Goal: Task Accomplishment & Management: Manage account settings

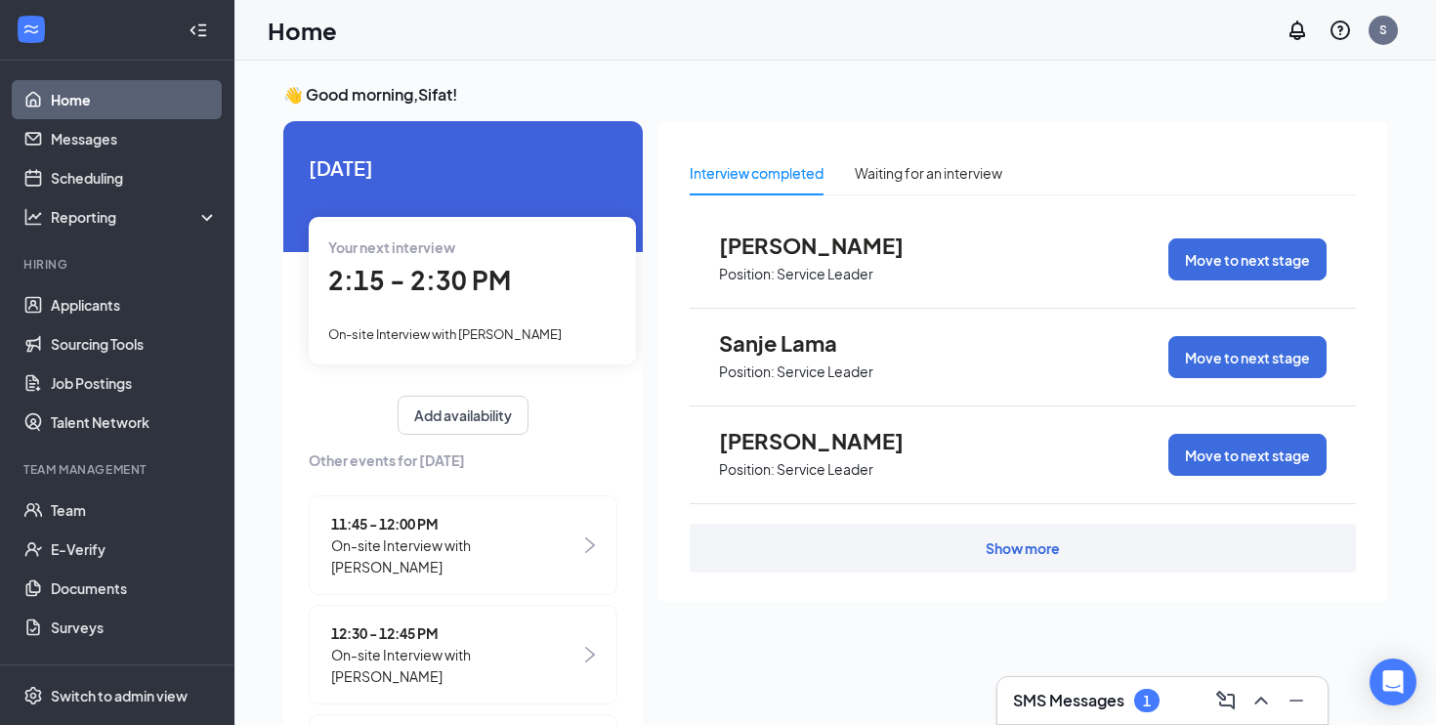
click at [1085, 712] on div "SMS Messages 1" at bounding box center [1162, 700] width 299 height 31
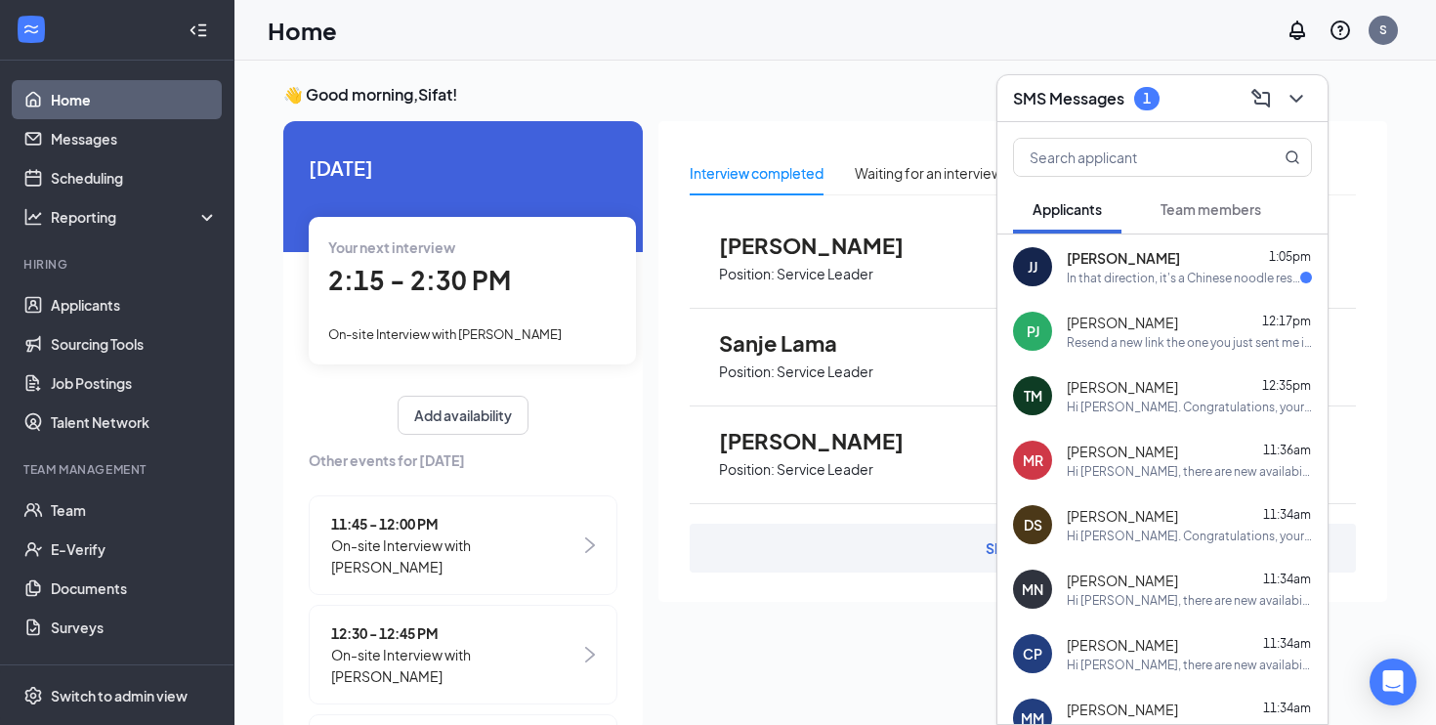
click at [1218, 287] on div "[PERSON_NAME] [PERSON_NAME] 1:05pm In that direction, it's a Chinese noodle res…" at bounding box center [1163, 266] width 330 height 64
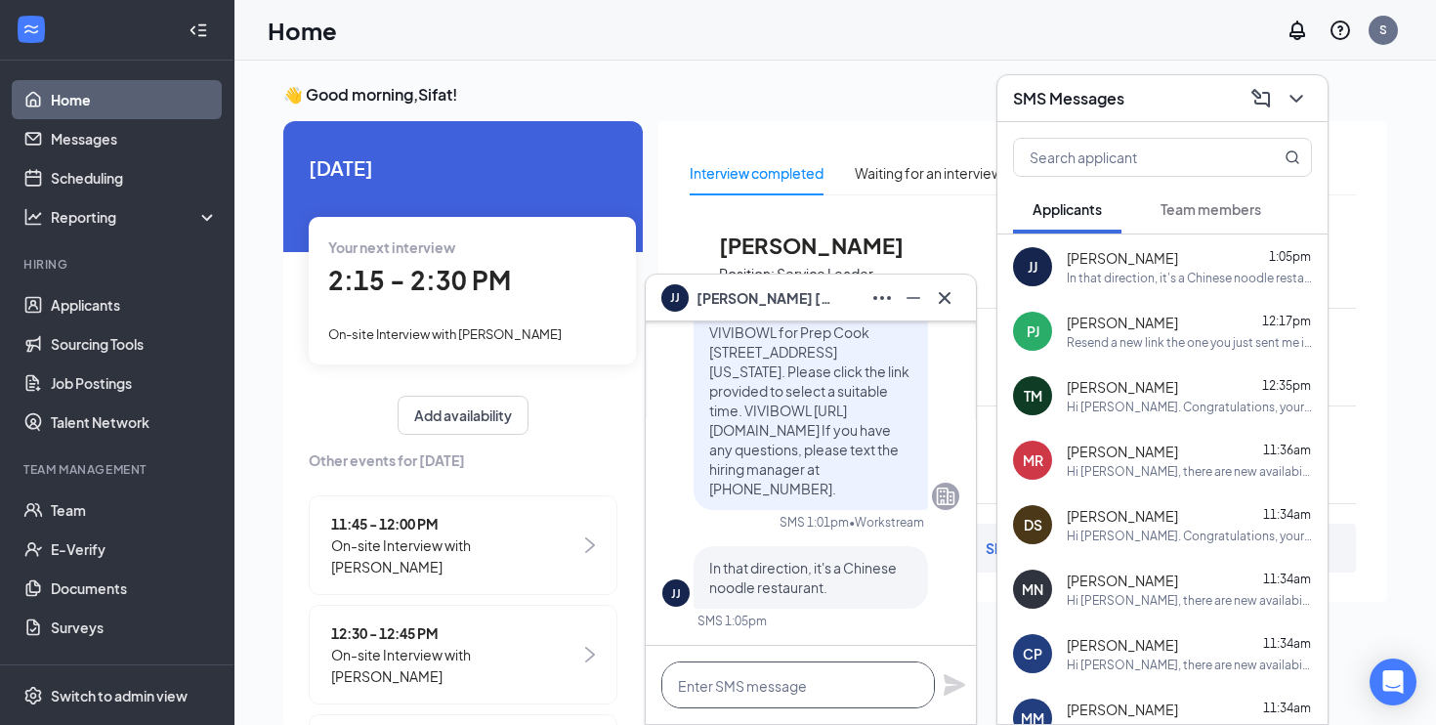
click at [782, 684] on textarea at bounding box center [798, 684] width 274 height 47
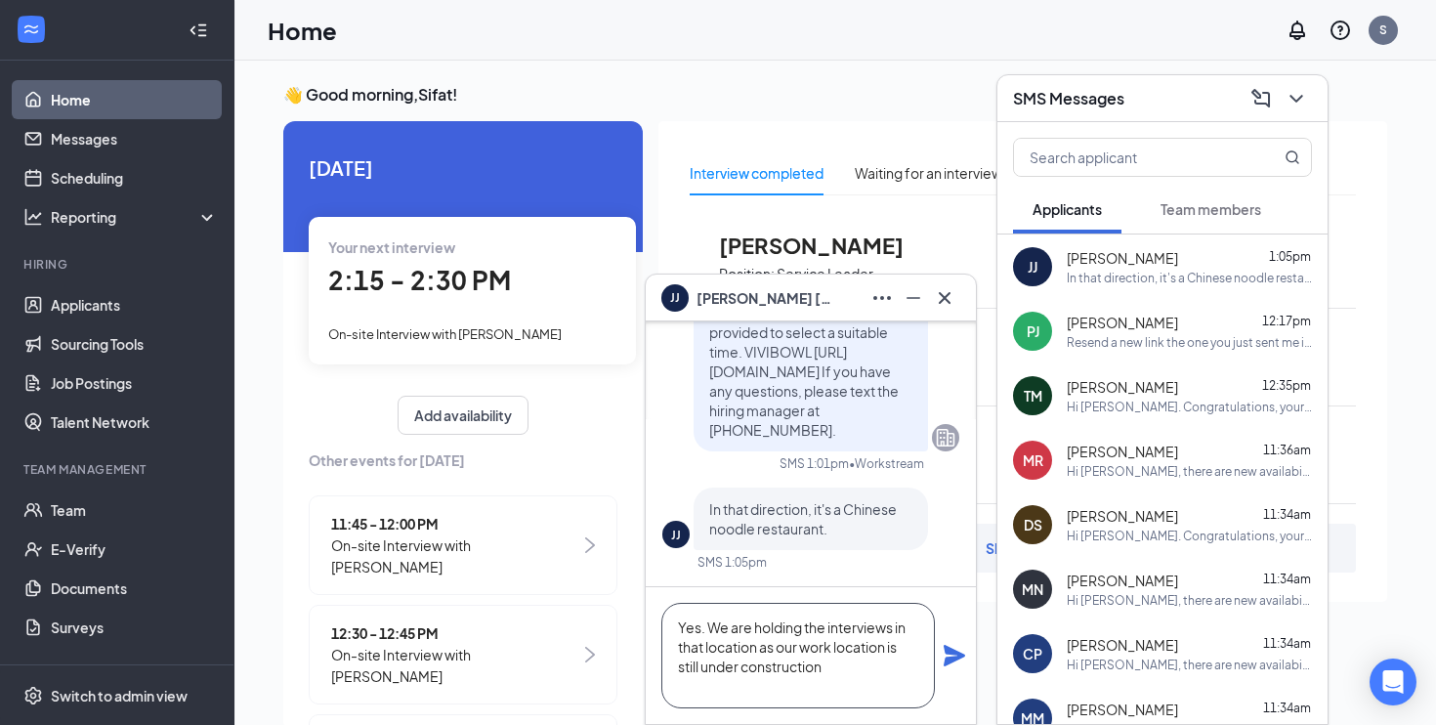
type textarea "Yes. We are holding the interviews in that location as our work location is sti…"
click at [959, 657] on icon "Plane" at bounding box center [954, 655] width 21 height 21
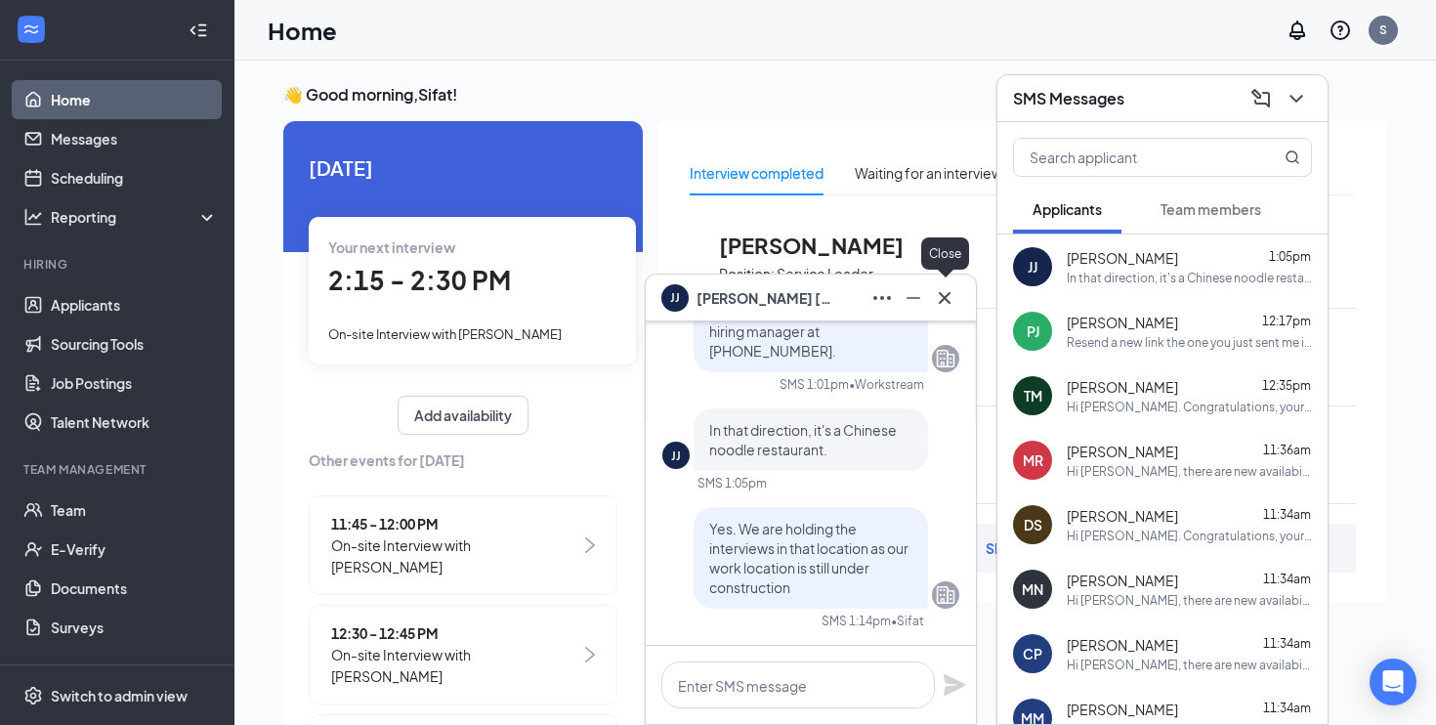
click at [957, 290] on button at bounding box center [944, 297] width 31 height 31
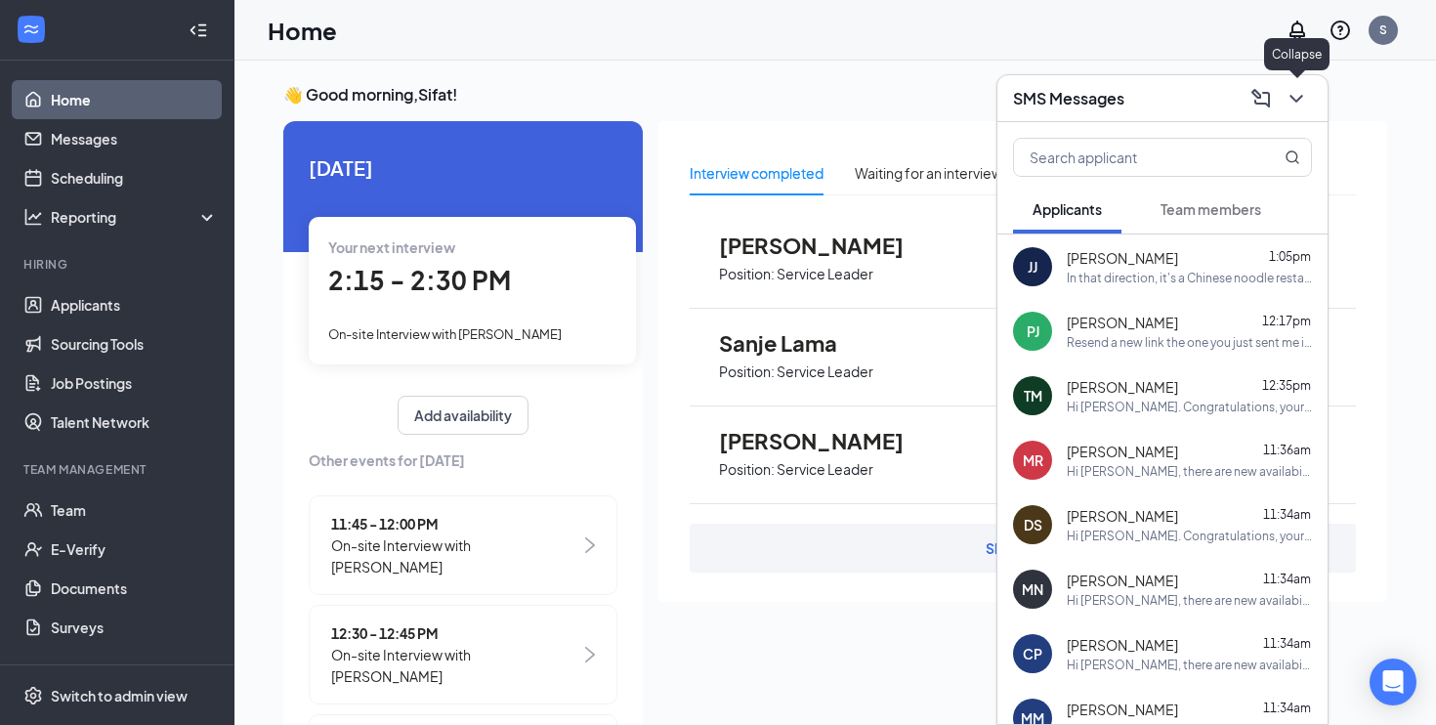
click at [1301, 98] on icon "ChevronDown" at bounding box center [1296, 98] width 23 height 23
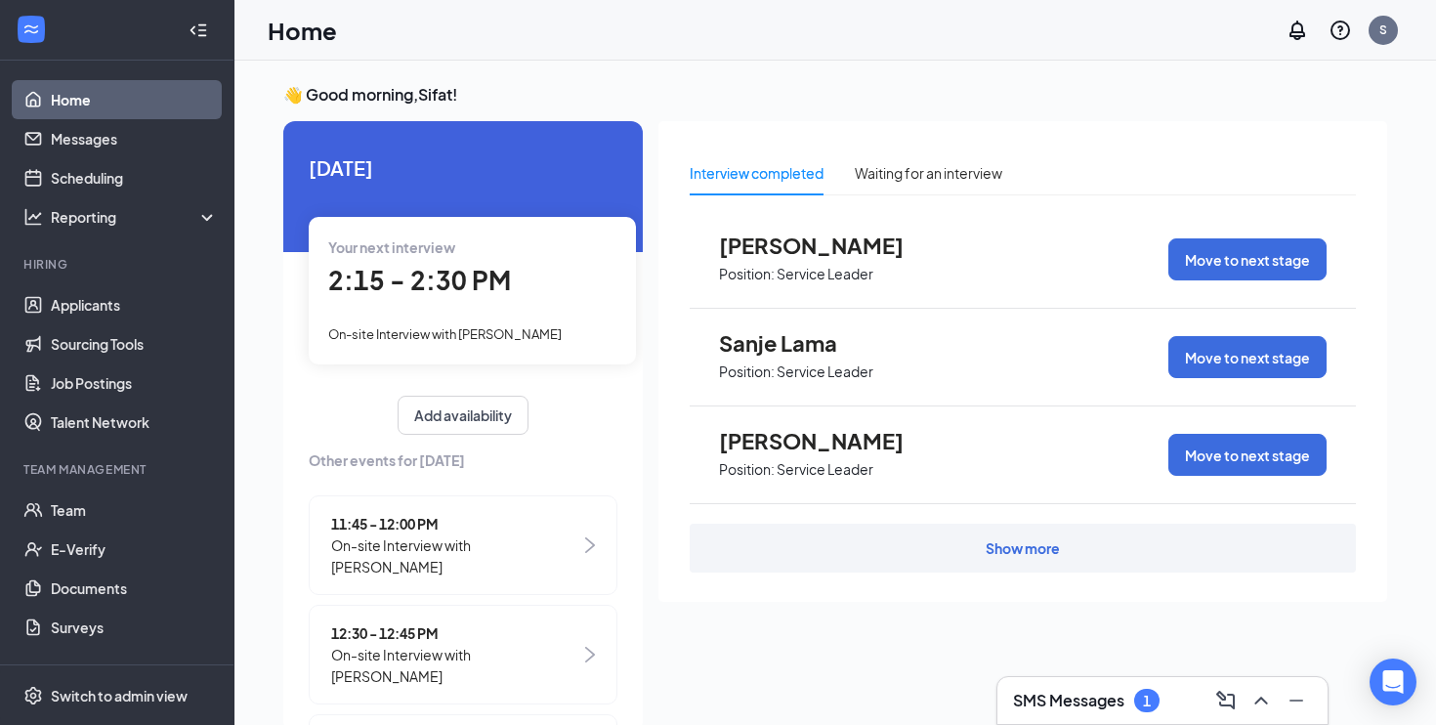
click at [1092, 702] on h3 "SMS Messages" at bounding box center [1068, 700] width 111 height 21
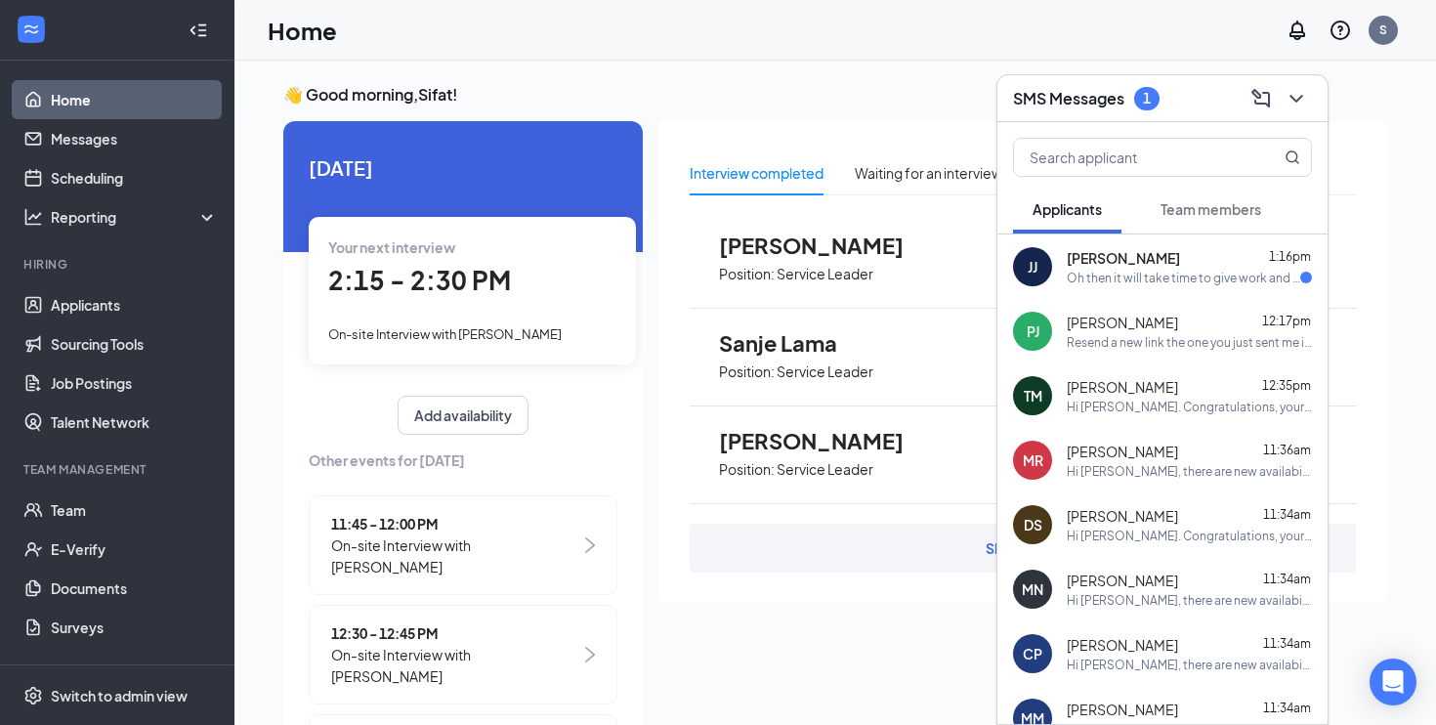
click at [1139, 275] on div "Oh then it will take time to give work and how long do they finish construction?" at bounding box center [1184, 278] width 234 height 17
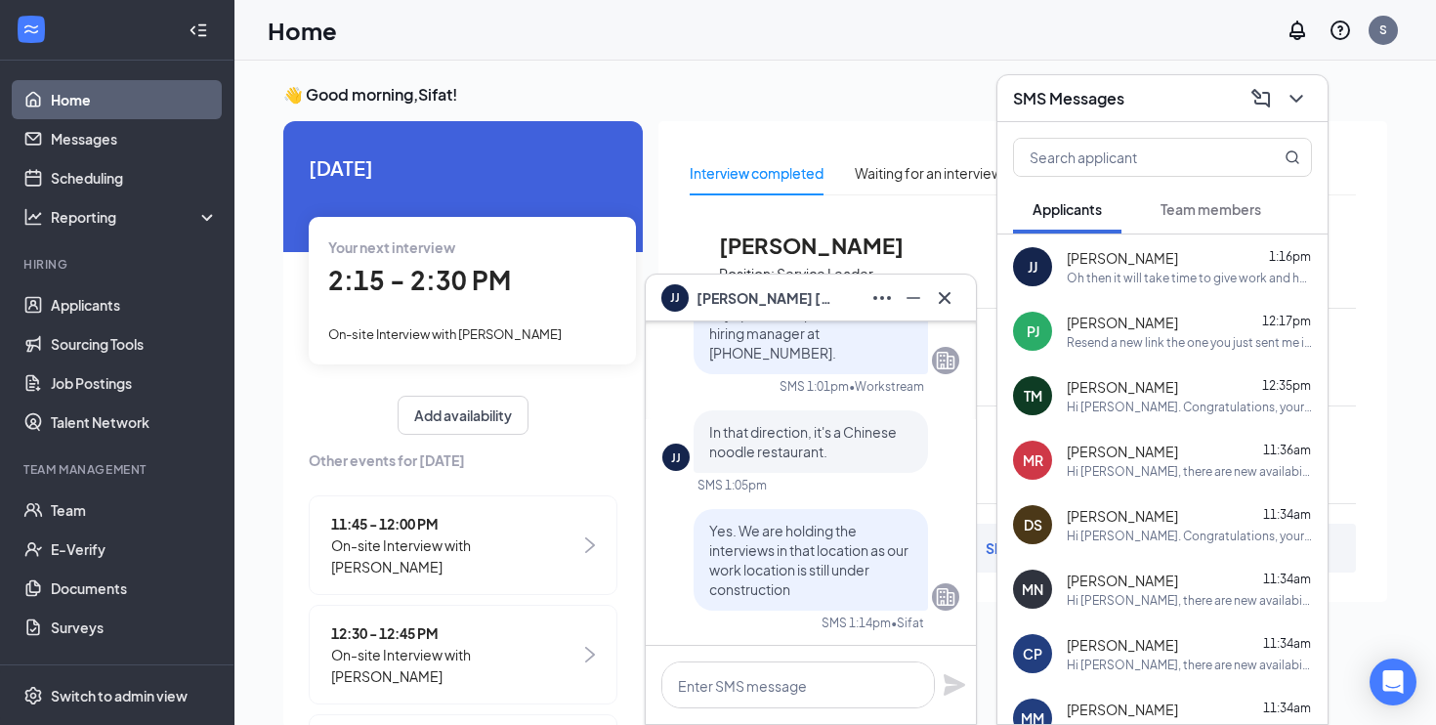
scroll to position [-267, 0]
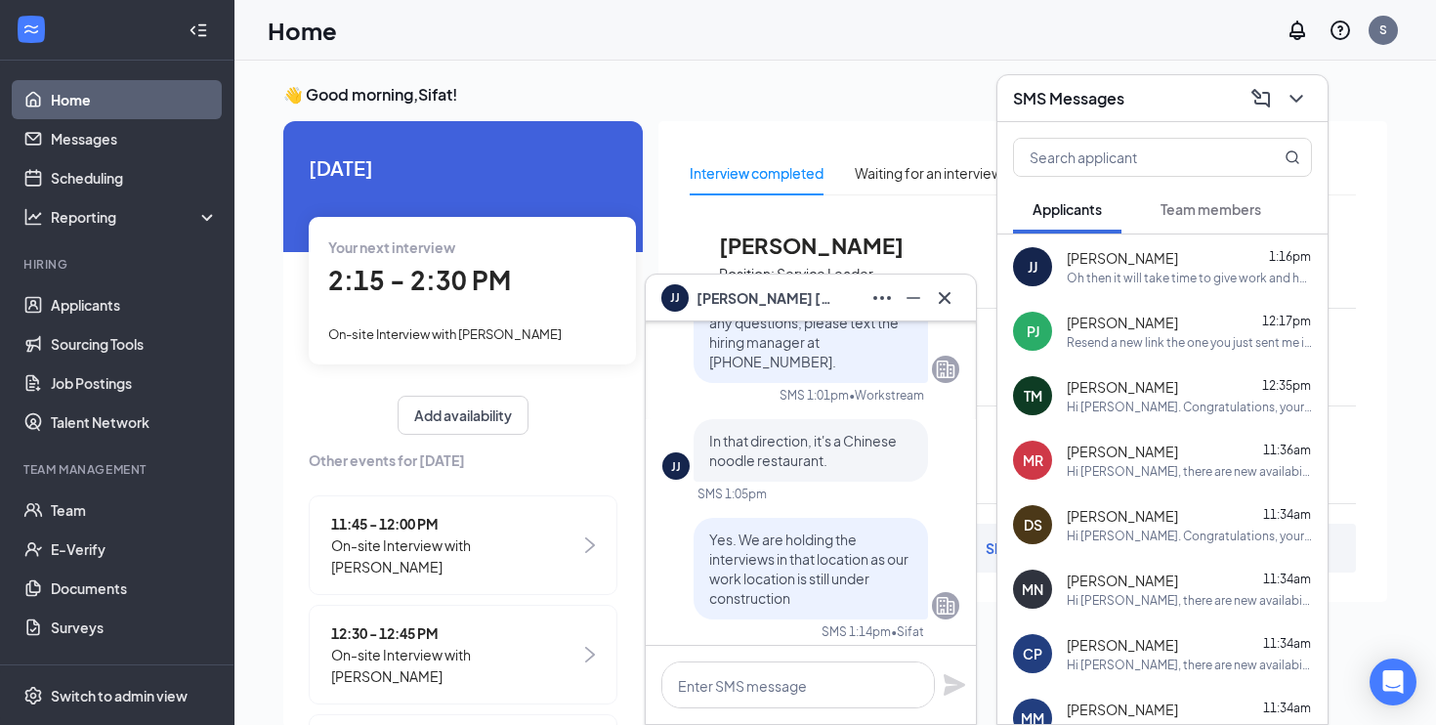
click at [738, 301] on span "Jose Juarez" at bounding box center [765, 297] width 137 height 21
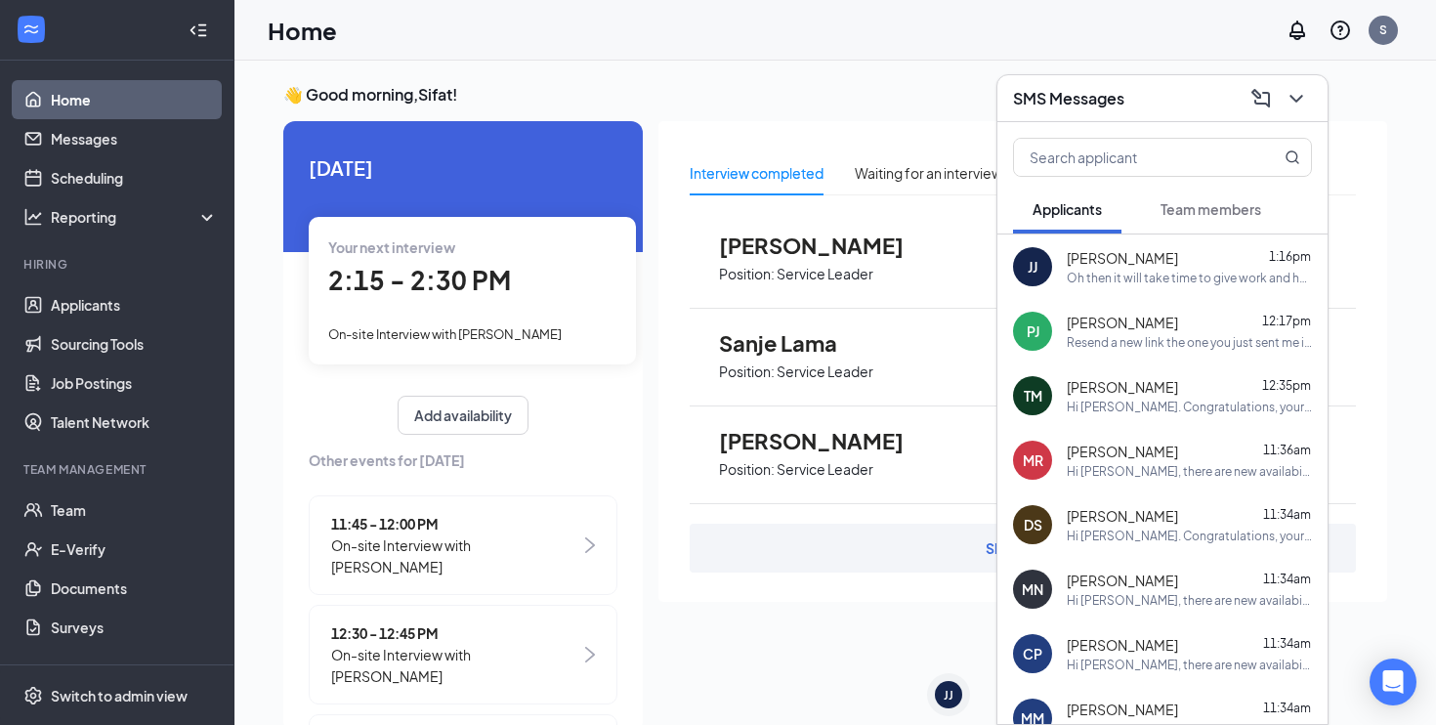
scroll to position [0, 0]
click at [954, 683] on div "JJ" at bounding box center [948, 694] width 27 height 27
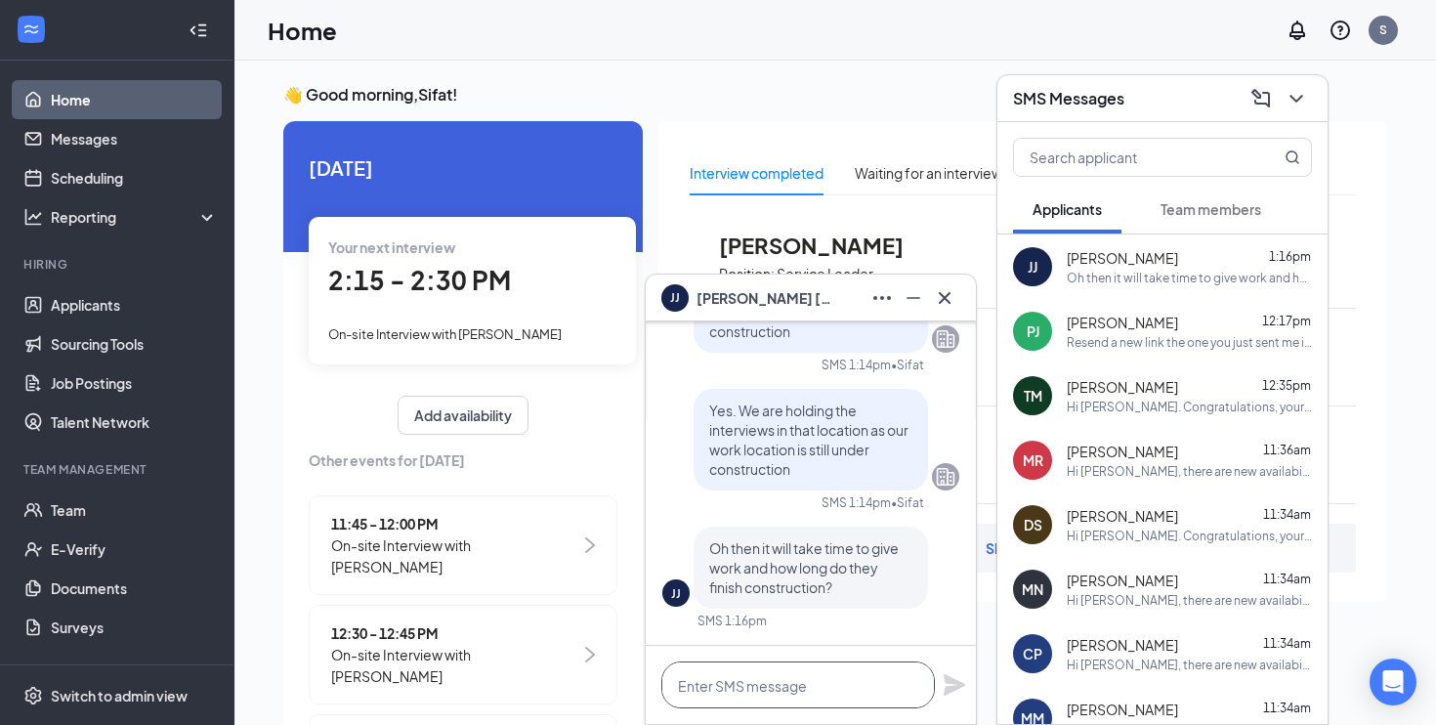
click at [848, 680] on textarea at bounding box center [798, 684] width 274 height 47
type textarea "W"
click at [951, 302] on icon "Cross" at bounding box center [944, 297] width 23 height 23
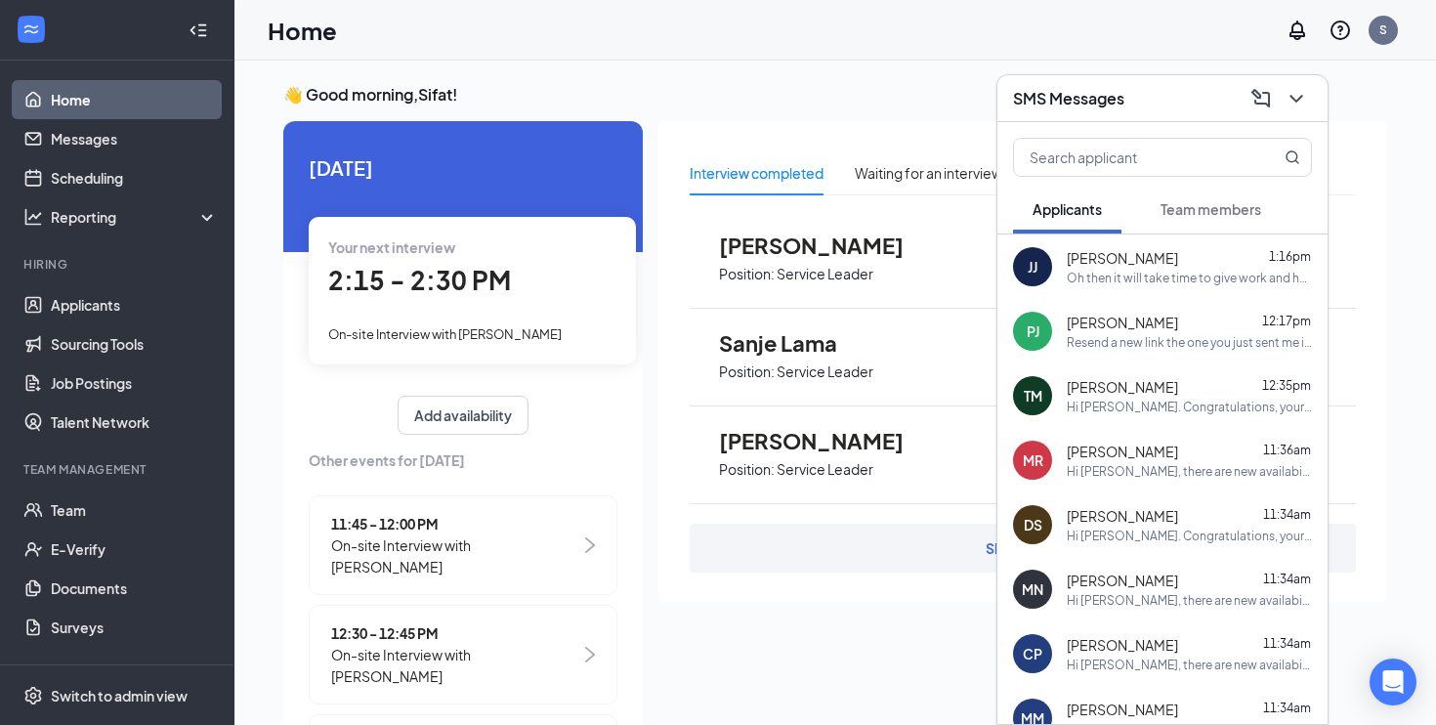
click at [1116, 282] on div "Oh then it will take time to give work and how long do they finish construction?" at bounding box center [1189, 278] width 245 height 17
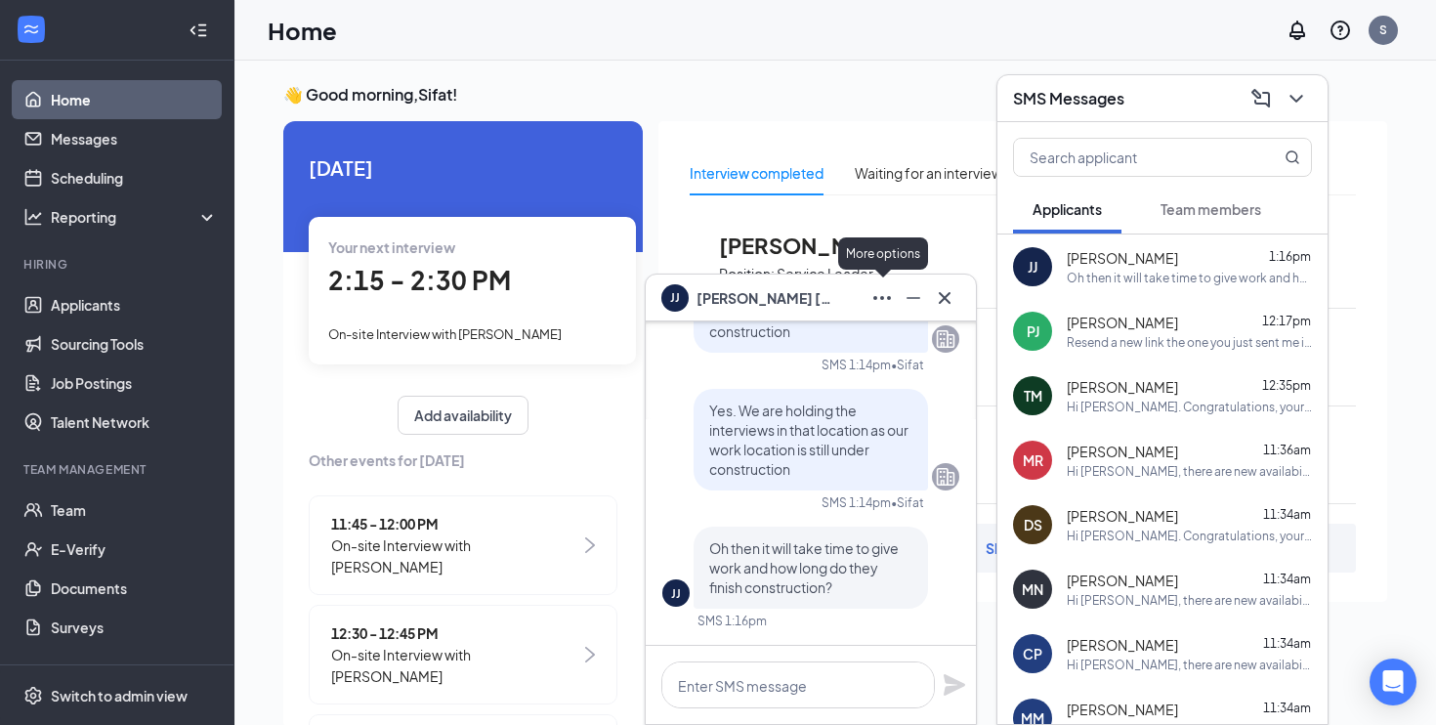
click at [881, 290] on icon "Ellipses" at bounding box center [882, 297] width 23 height 23
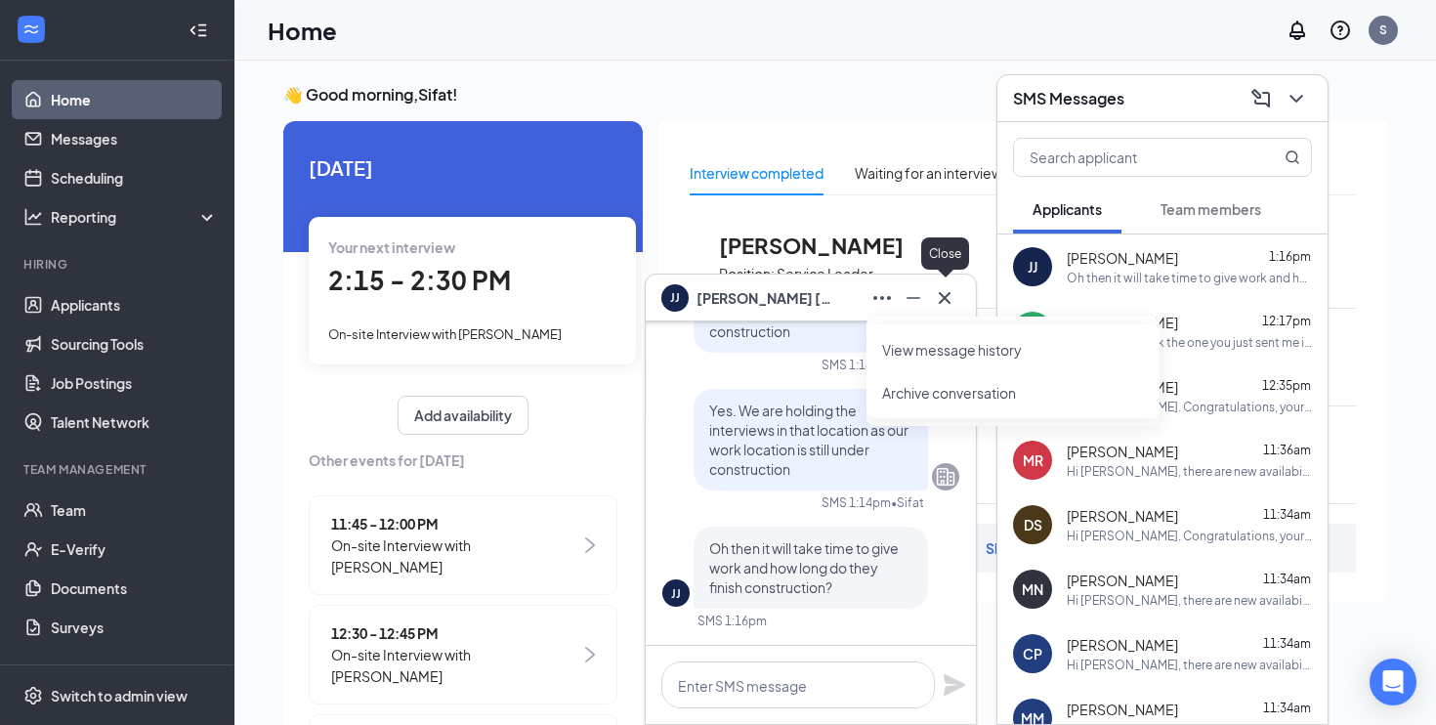
click at [951, 298] on icon "Cross" at bounding box center [944, 297] width 23 height 23
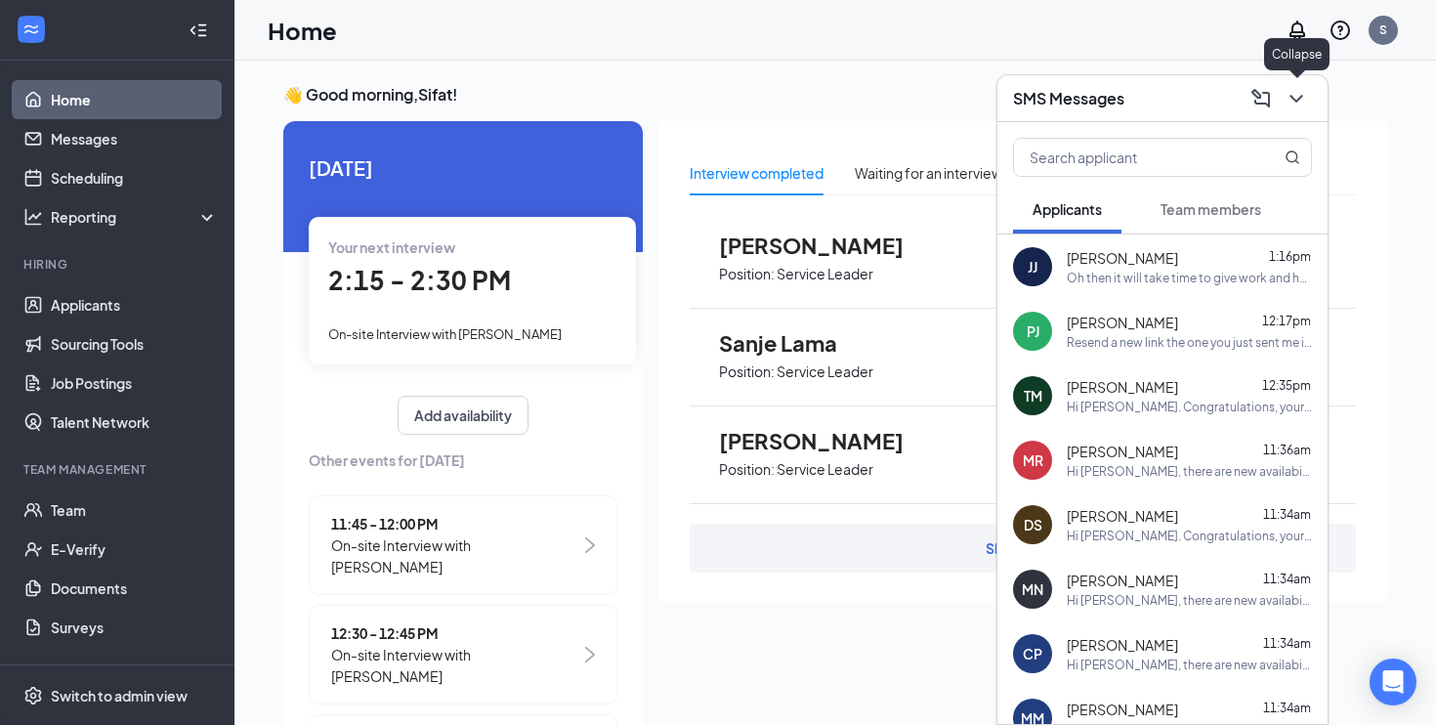
click at [1298, 101] on icon "ChevronDown" at bounding box center [1296, 99] width 13 height 8
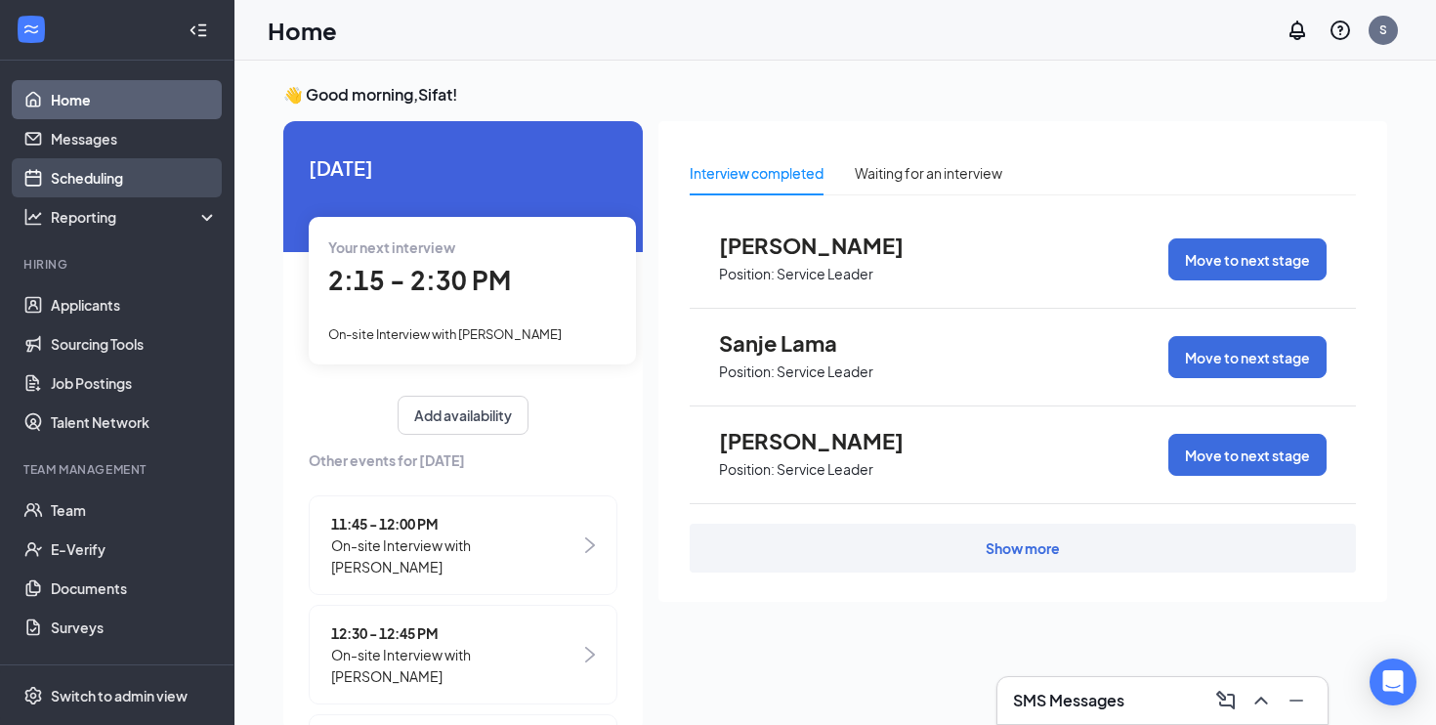
click at [131, 184] on link "Scheduling" at bounding box center [134, 177] width 167 height 39
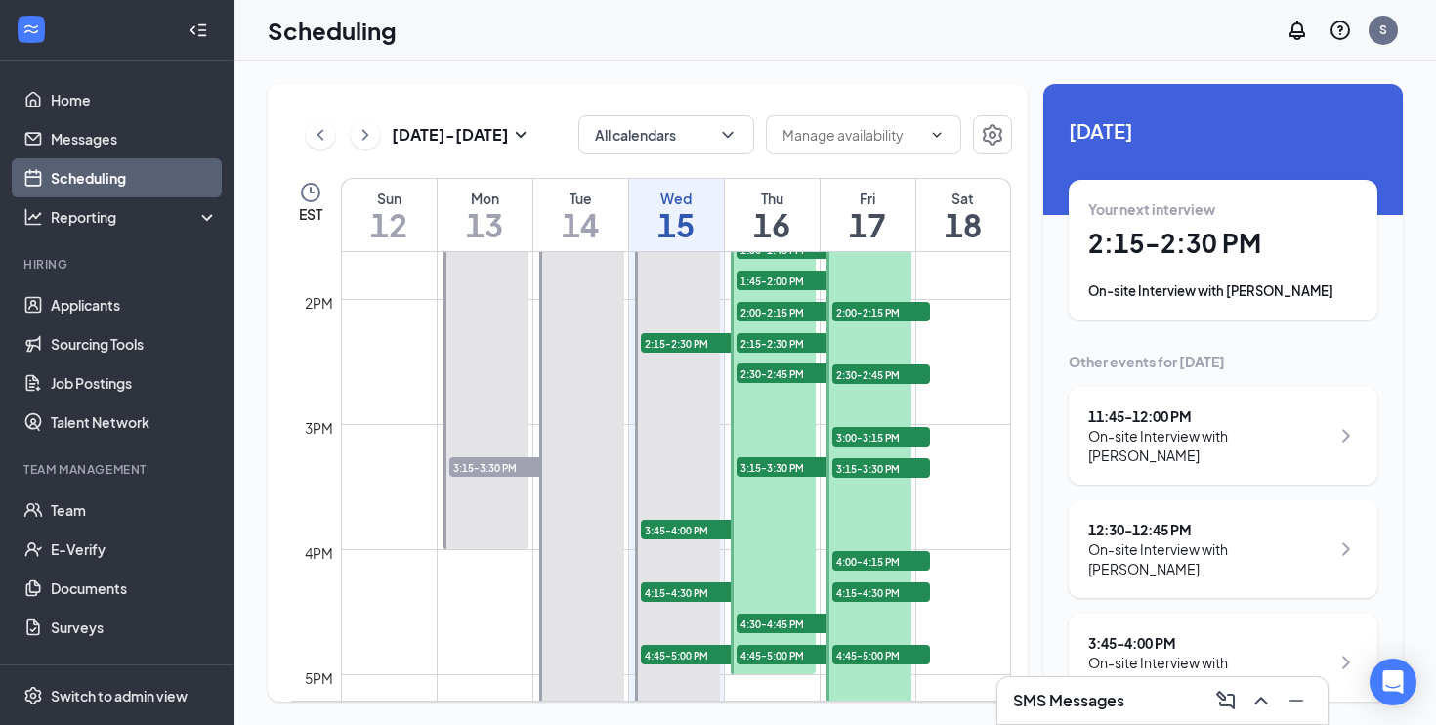
scroll to position [1727, 0]
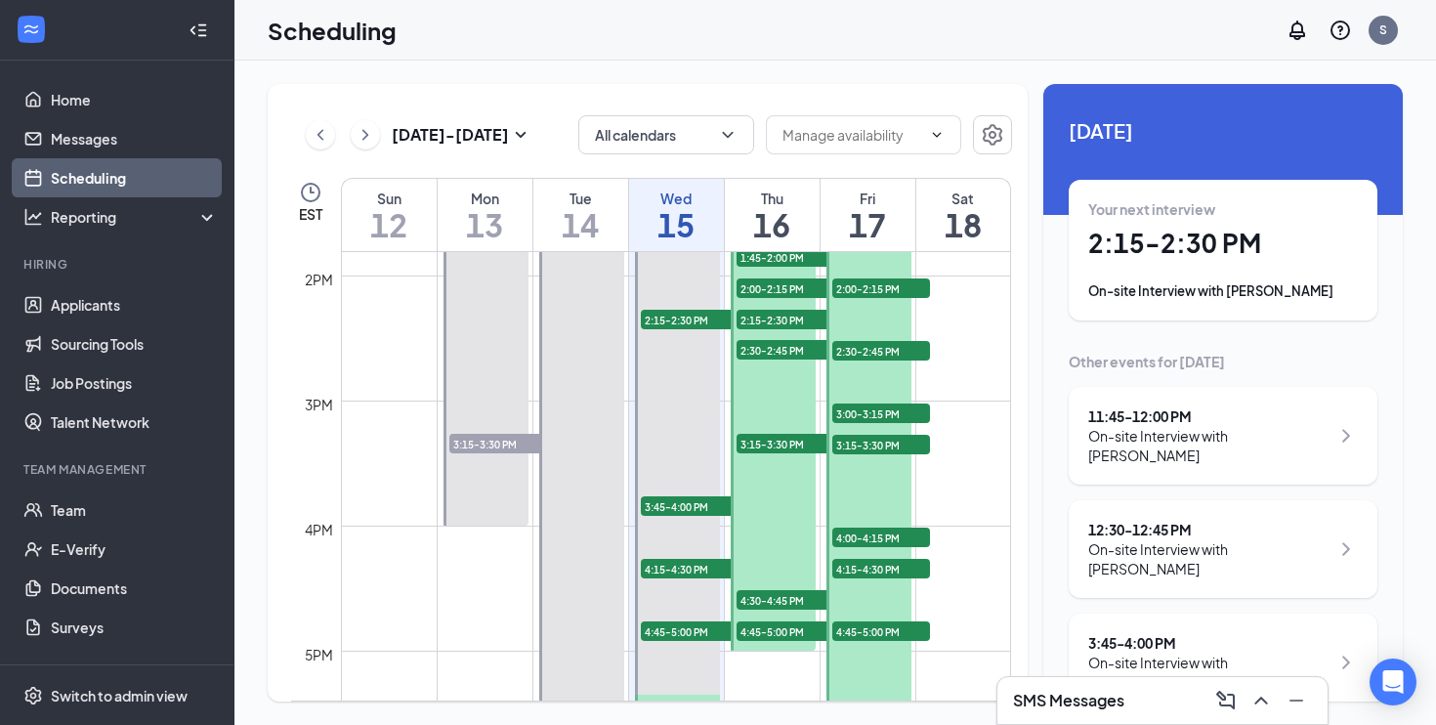
click at [767, 508] on div at bounding box center [774, 307] width 86 height 687
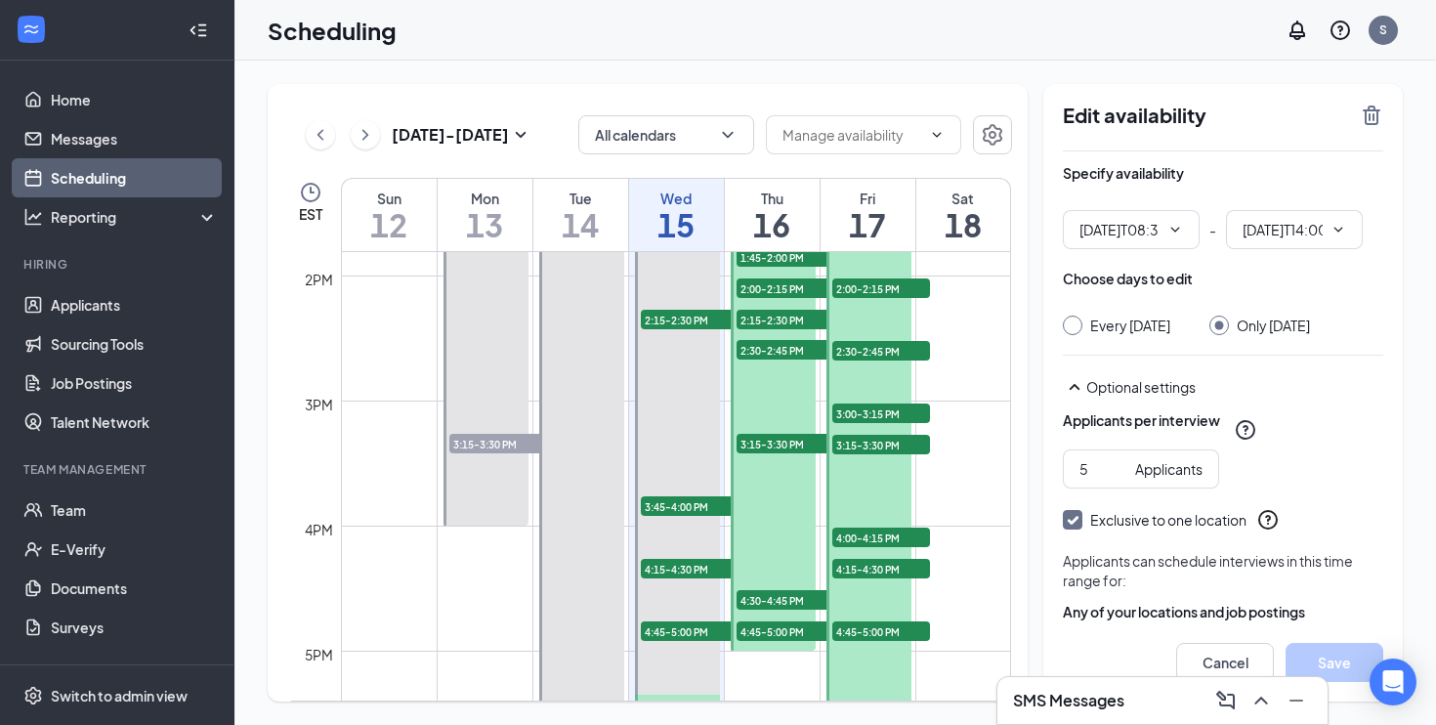
type input "08:30 AM"
click at [1351, 233] on span "02:00 PM" at bounding box center [1294, 229] width 137 height 39
click at [1341, 227] on icon "ChevronDown" at bounding box center [1339, 230] width 16 height 16
click at [1294, 257] on div "01:00 PM" at bounding box center [1286, 248] width 58 height 21
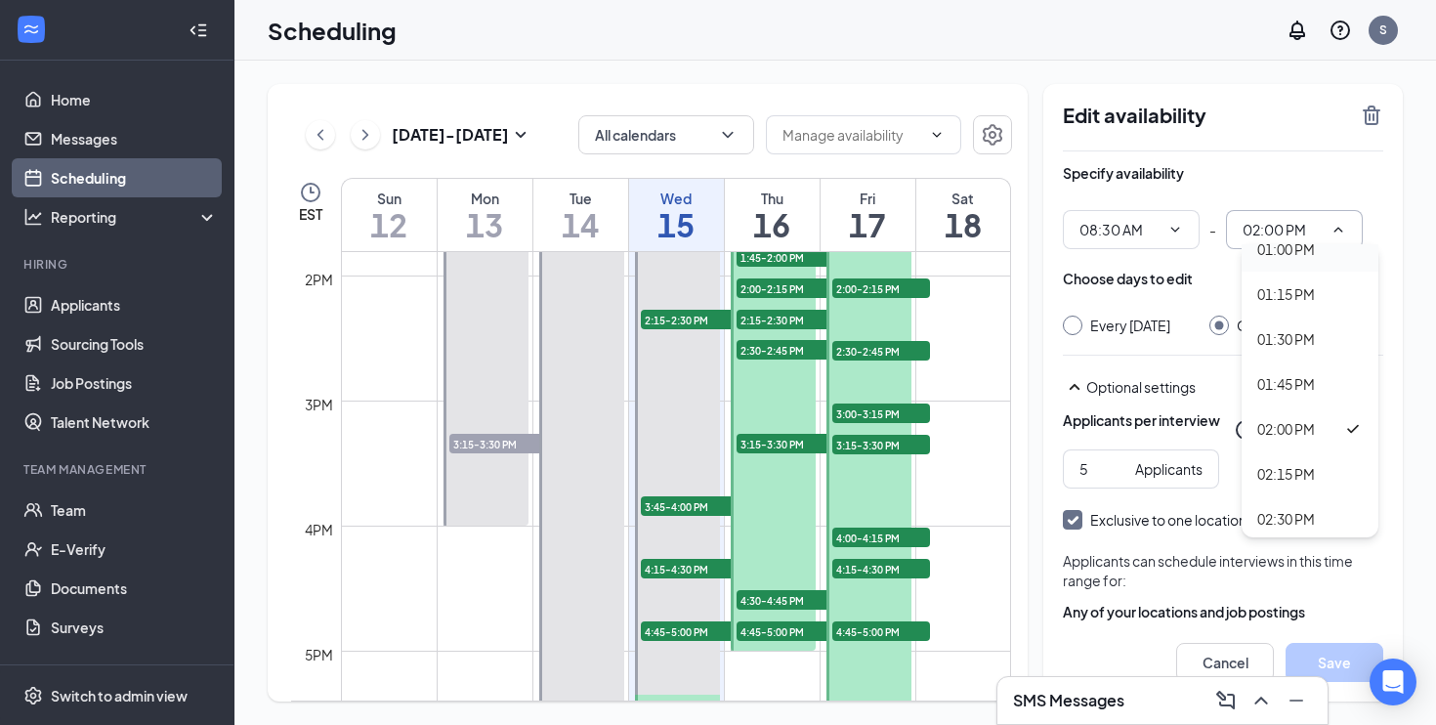
type input "01:00 PM"
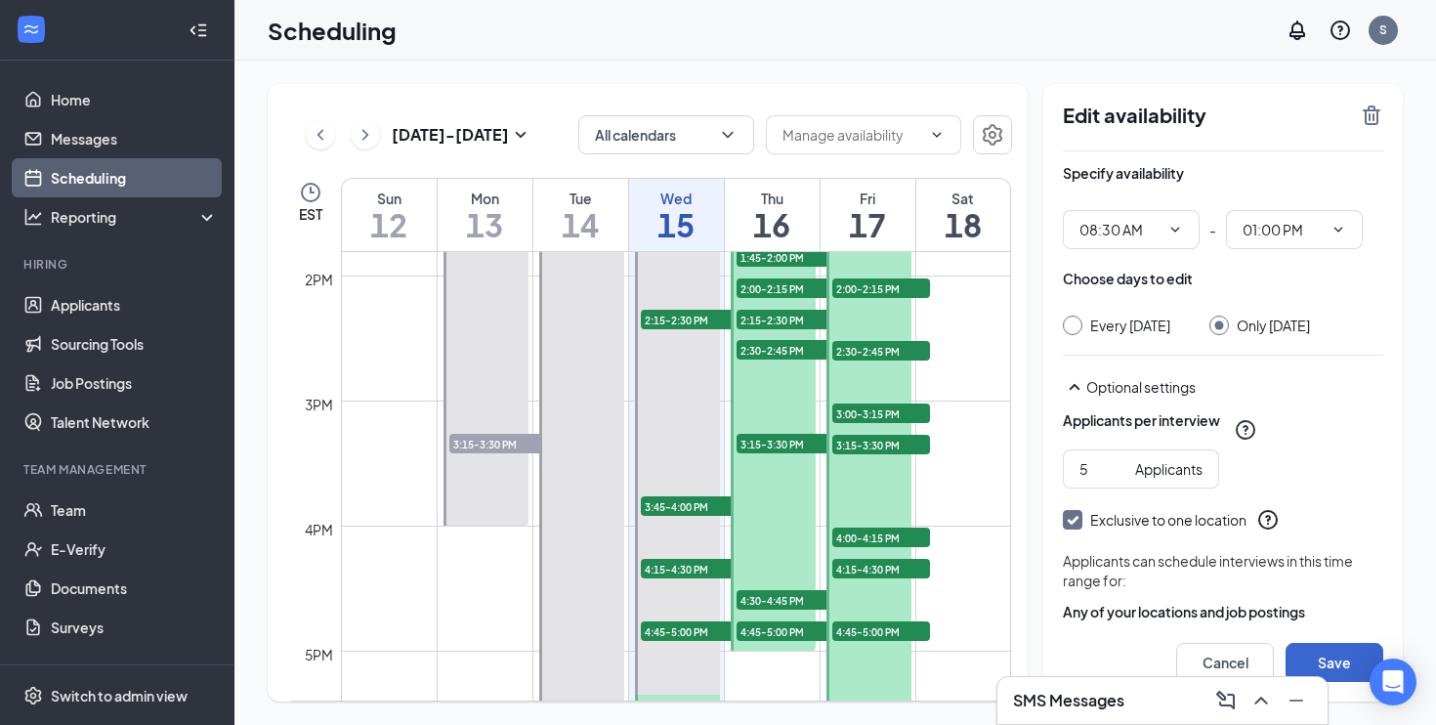
click at [1340, 659] on button "Save" at bounding box center [1335, 662] width 98 height 39
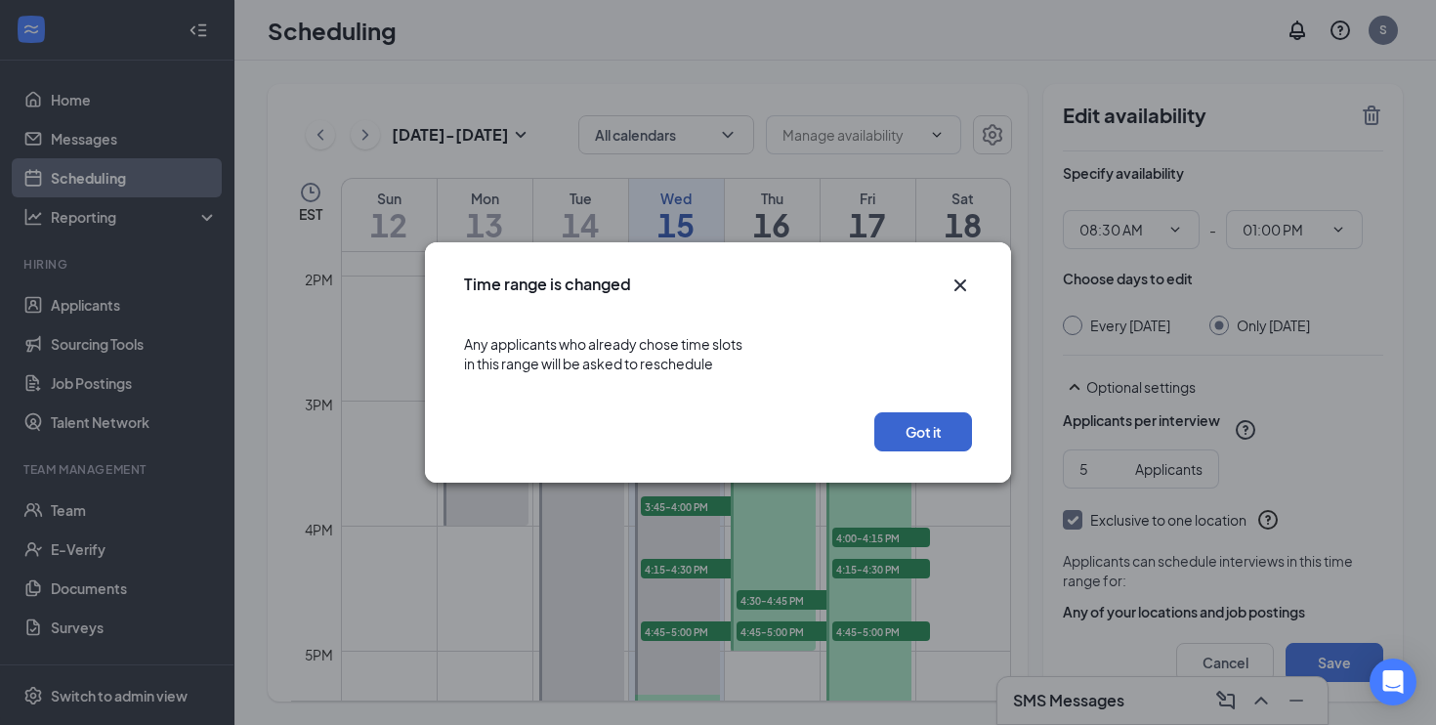
click at [932, 449] on button "Got it" at bounding box center [923, 431] width 98 height 39
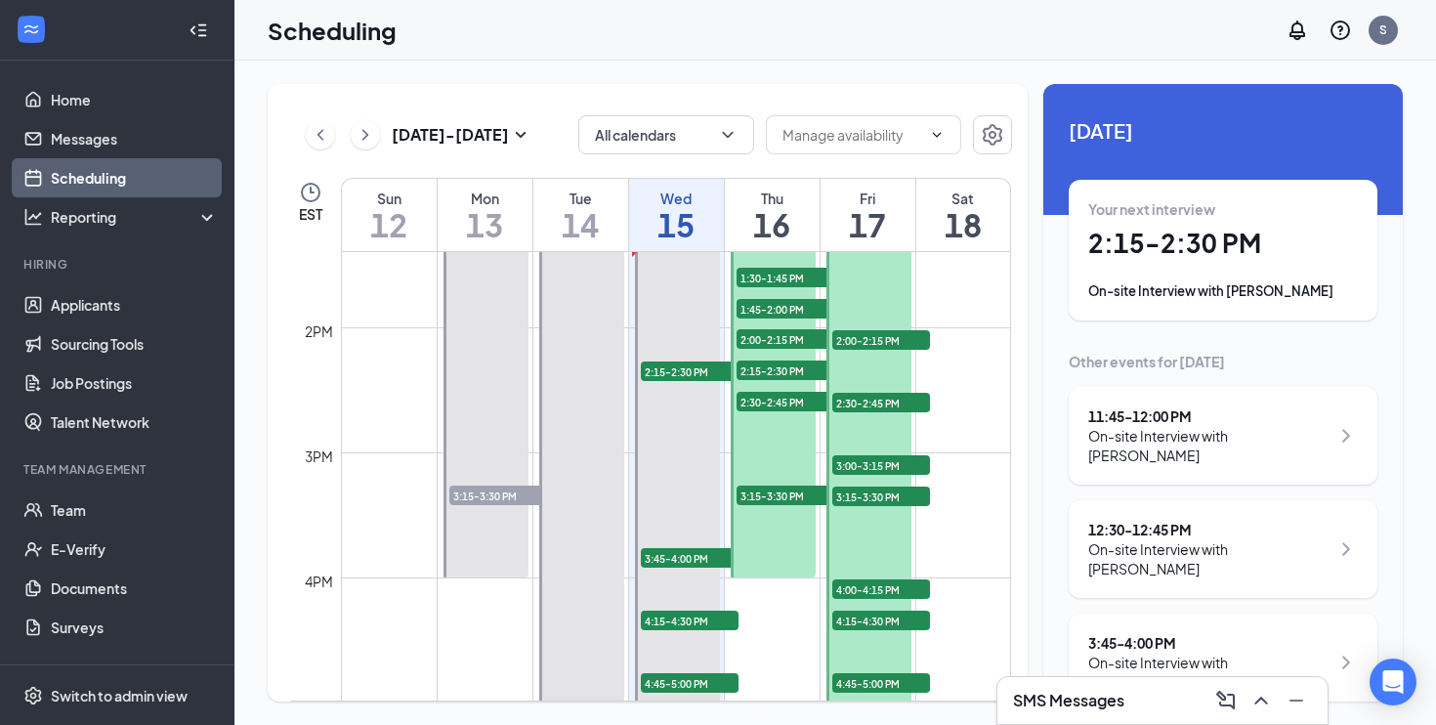
scroll to position [1677, 0]
click at [797, 550] on div at bounding box center [774, 296] width 86 height 562
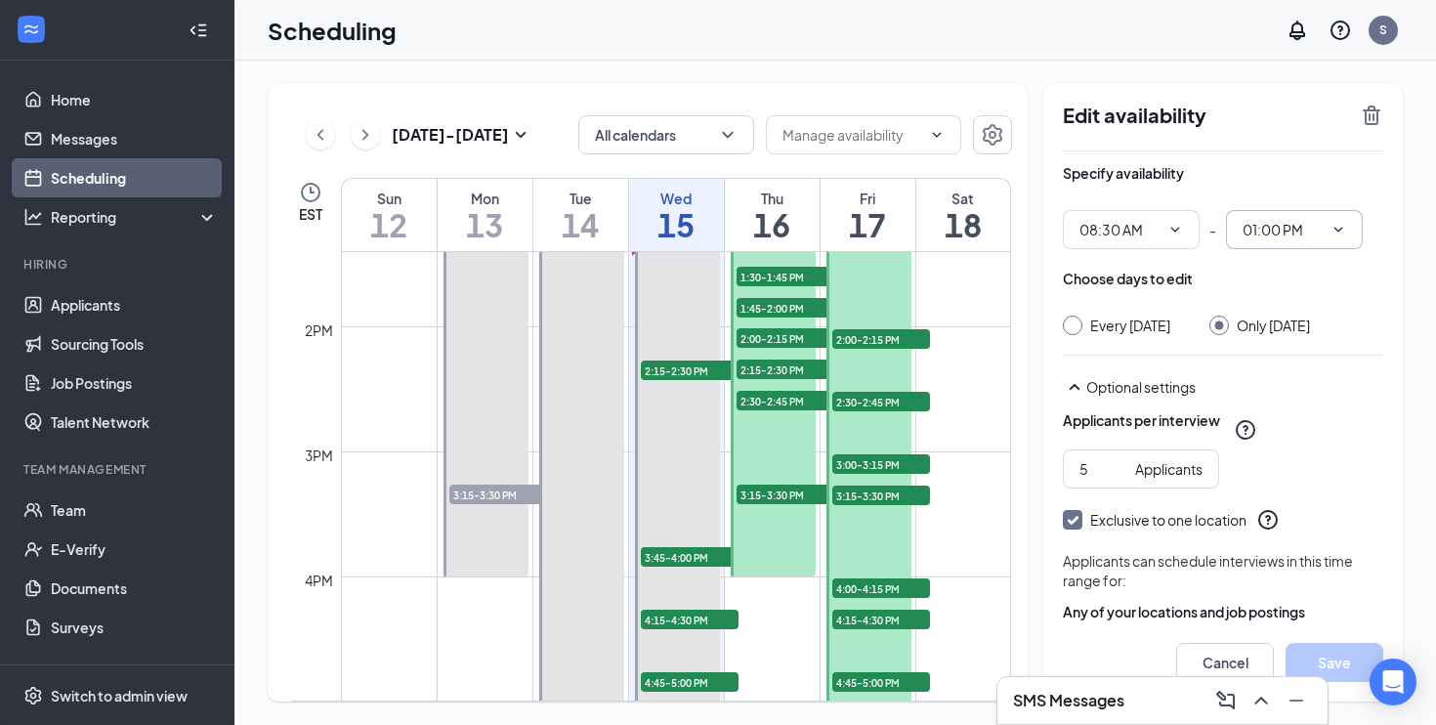
click at [1345, 225] on icon "ChevronDown" at bounding box center [1339, 230] width 16 height 16
click at [1303, 302] on div "12:30 PM" at bounding box center [1286, 292] width 58 height 21
type input "12:30 PM"
click at [1330, 657] on button "Save" at bounding box center [1335, 662] width 98 height 39
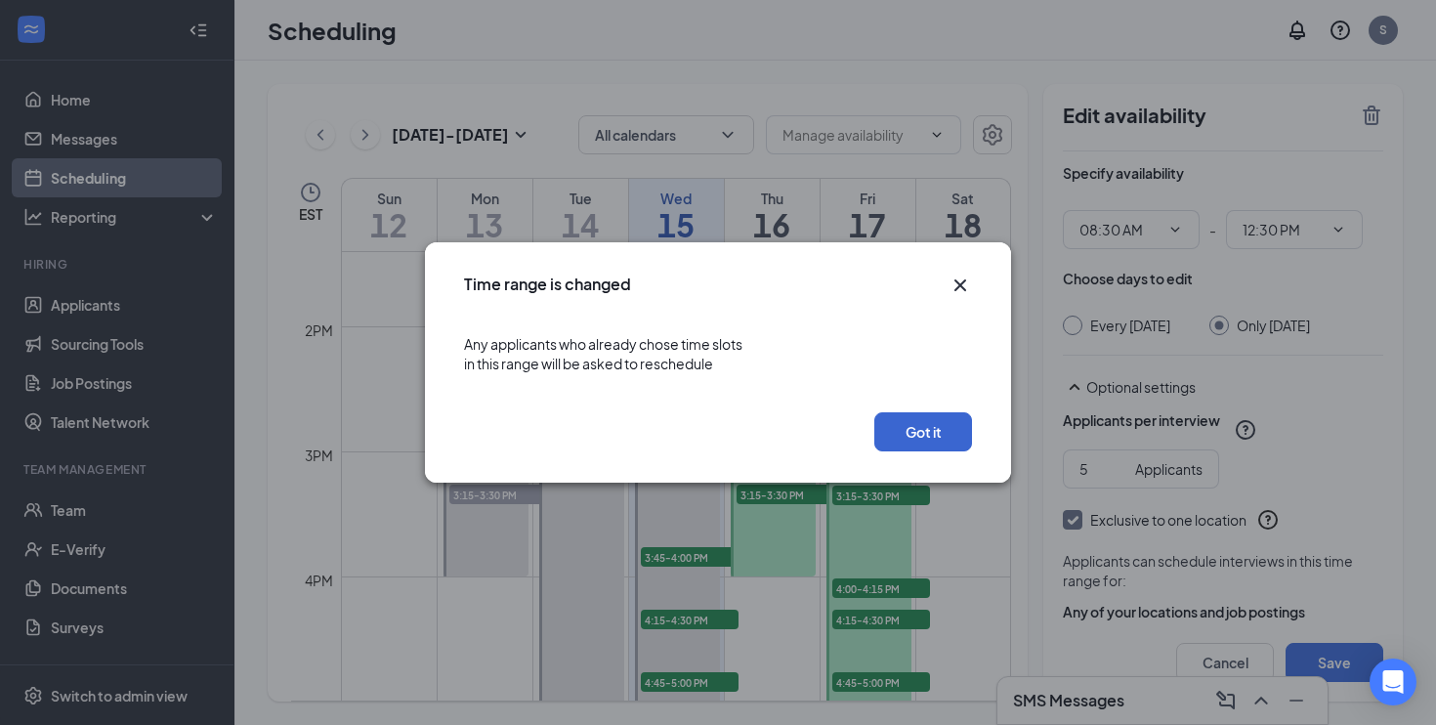
click at [941, 440] on button "Got it" at bounding box center [923, 431] width 98 height 39
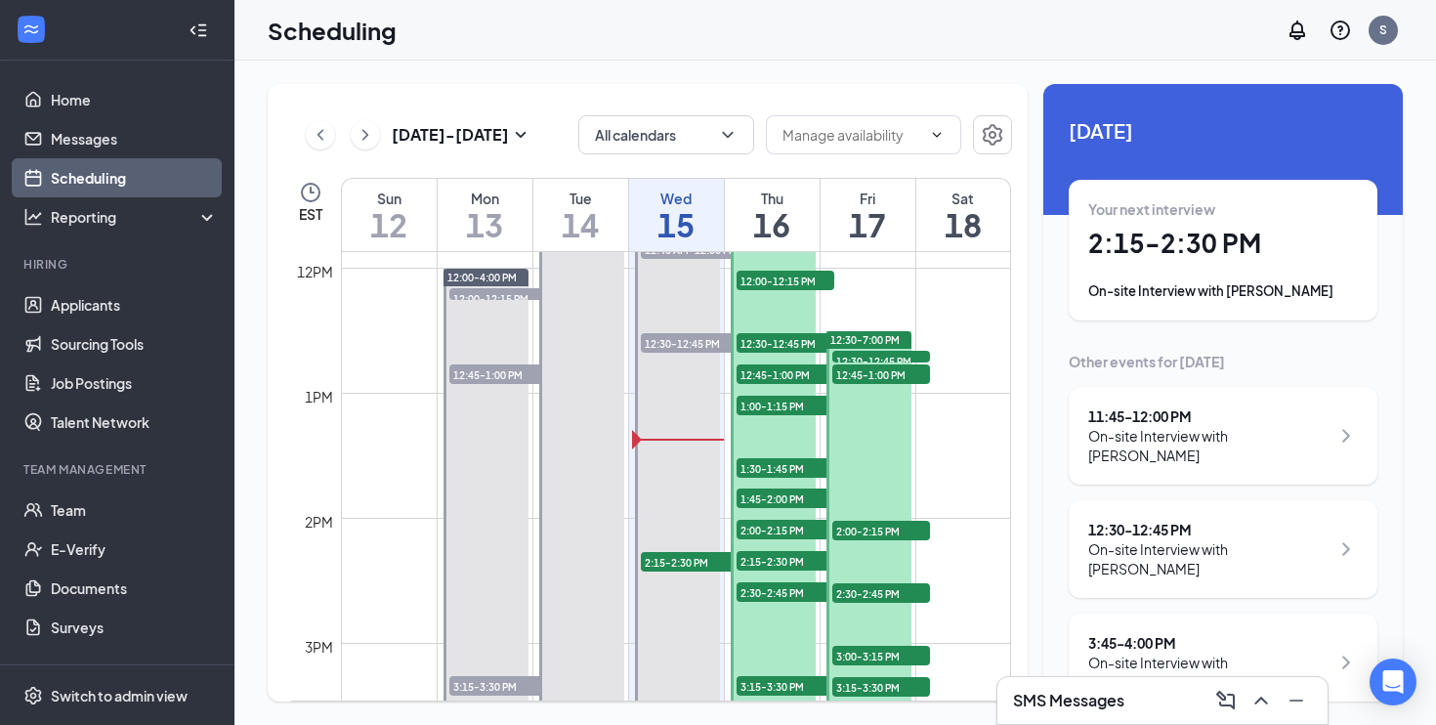
scroll to position [1416, 0]
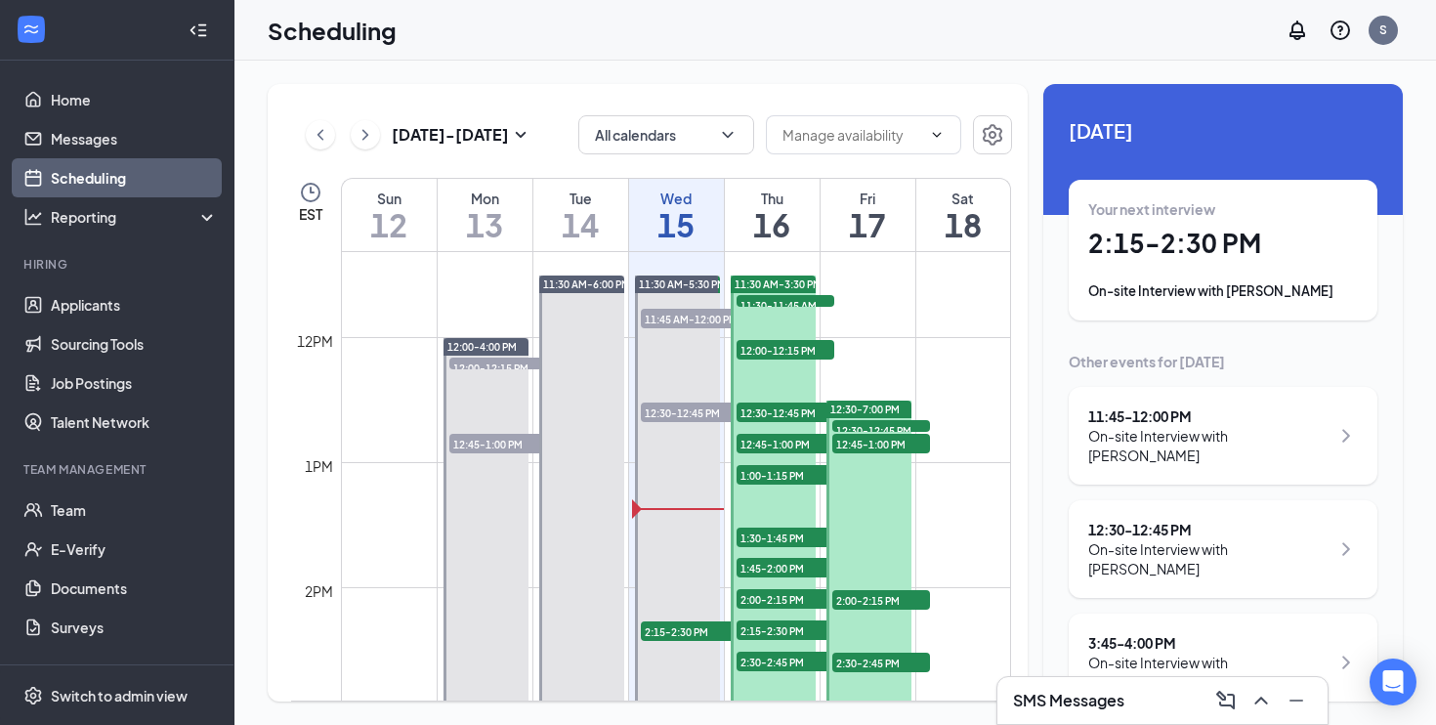
click at [855, 343] on td at bounding box center [676, 352] width 670 height 31
click at [360, 133] on icon "ChevronRight" at bounding box center [366, 134] width 20 height 23
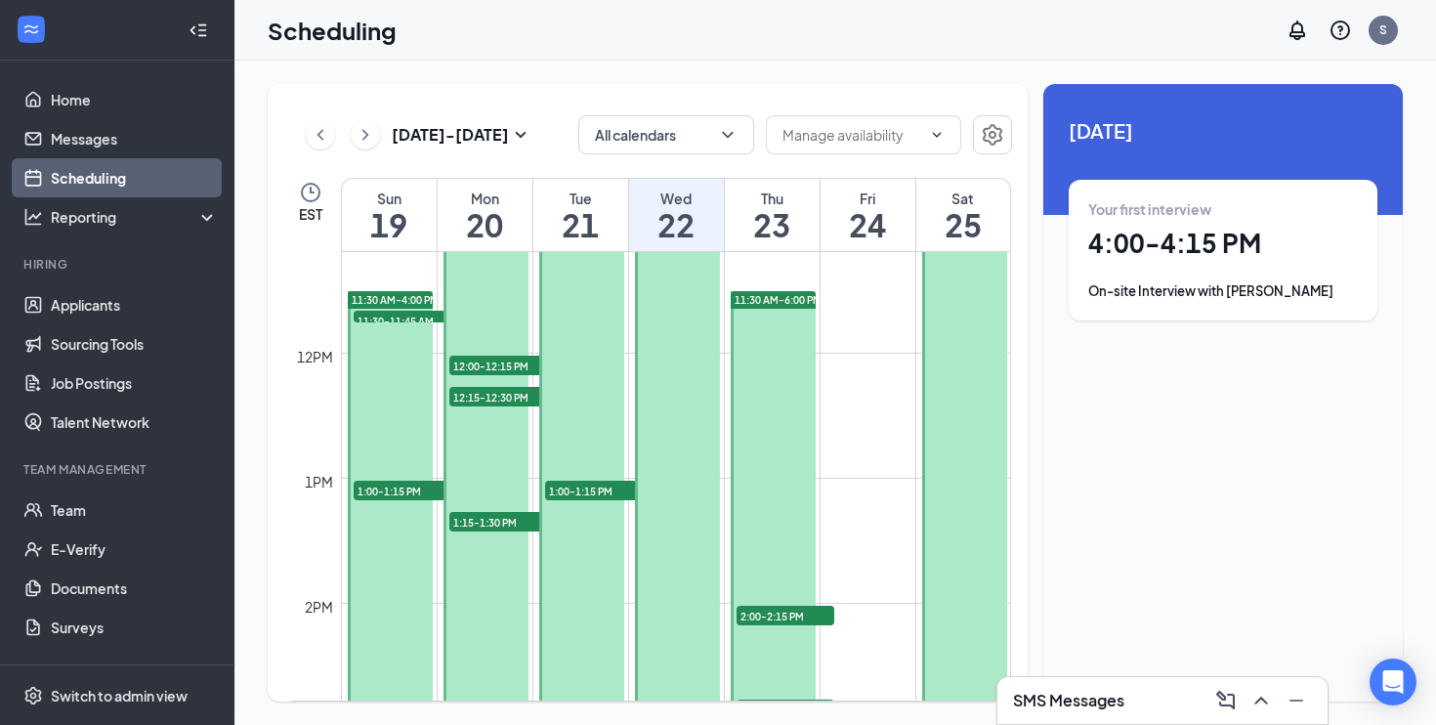
scroll to position [1409, 0]
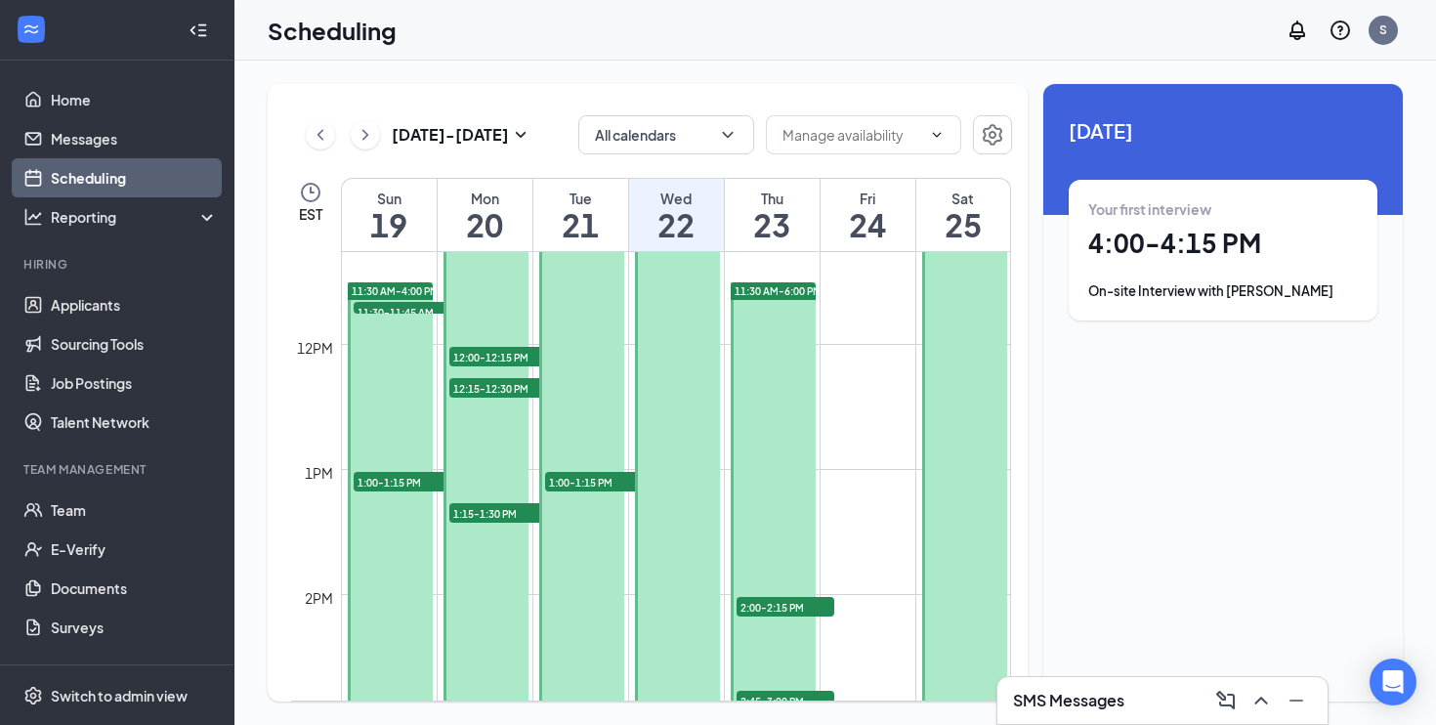
click at [929, 456] on div at bounding box center [964, 657] width 85 height 874
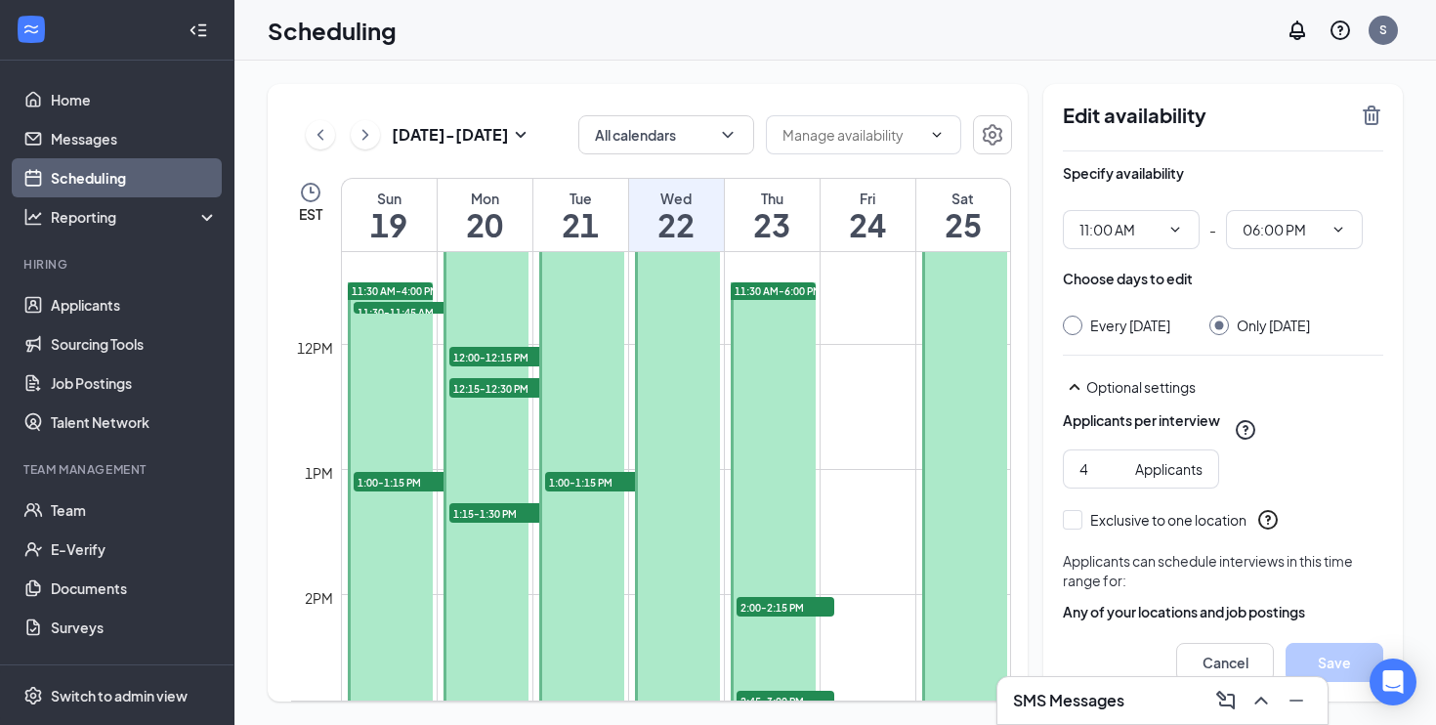
click at [950, 444] on link "11:00 AM-6:00 PM" at bounding box center [963, 656] width 90 height 875
click at [1363, 106] on icon "TrashOutline" at bounding box center [1371, 115] width 23 height 23
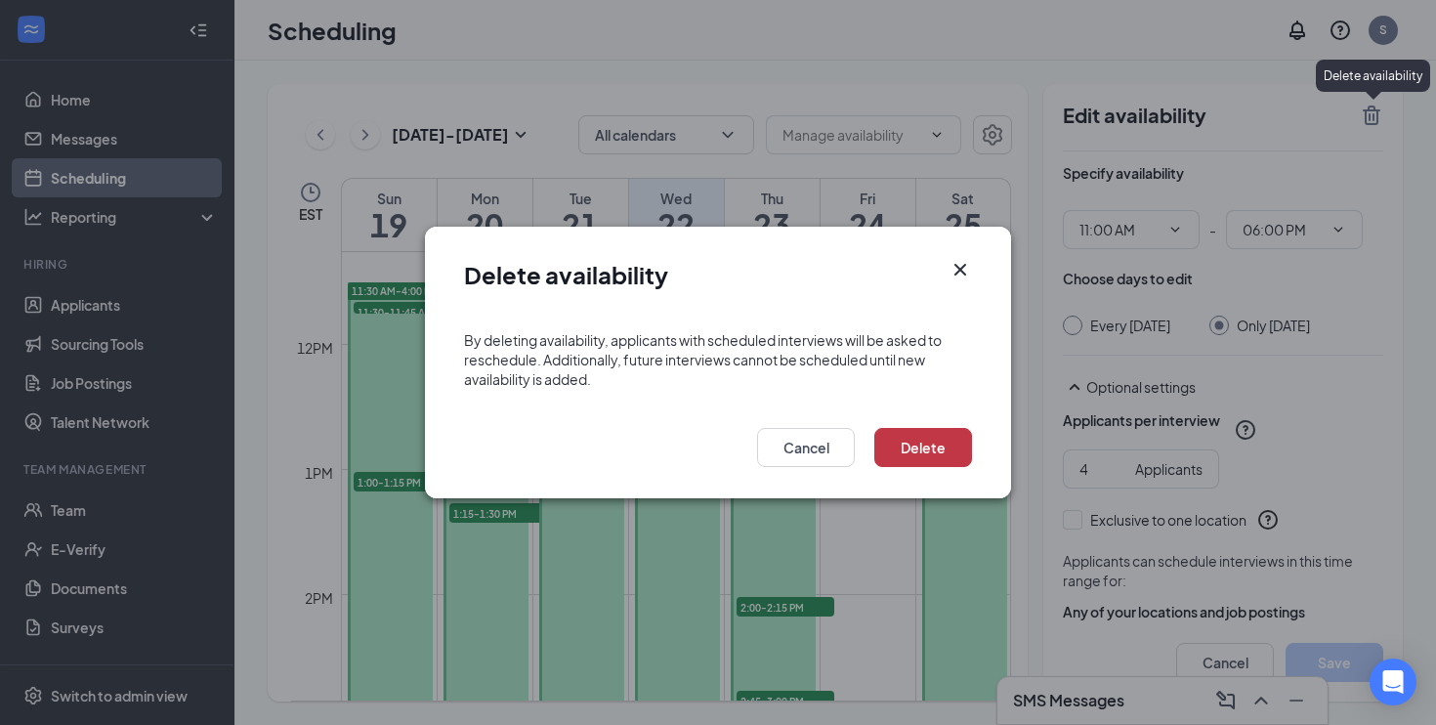
click at [957, 444] on button "Delete" at bounding box center [923, 447] width 98 height 39
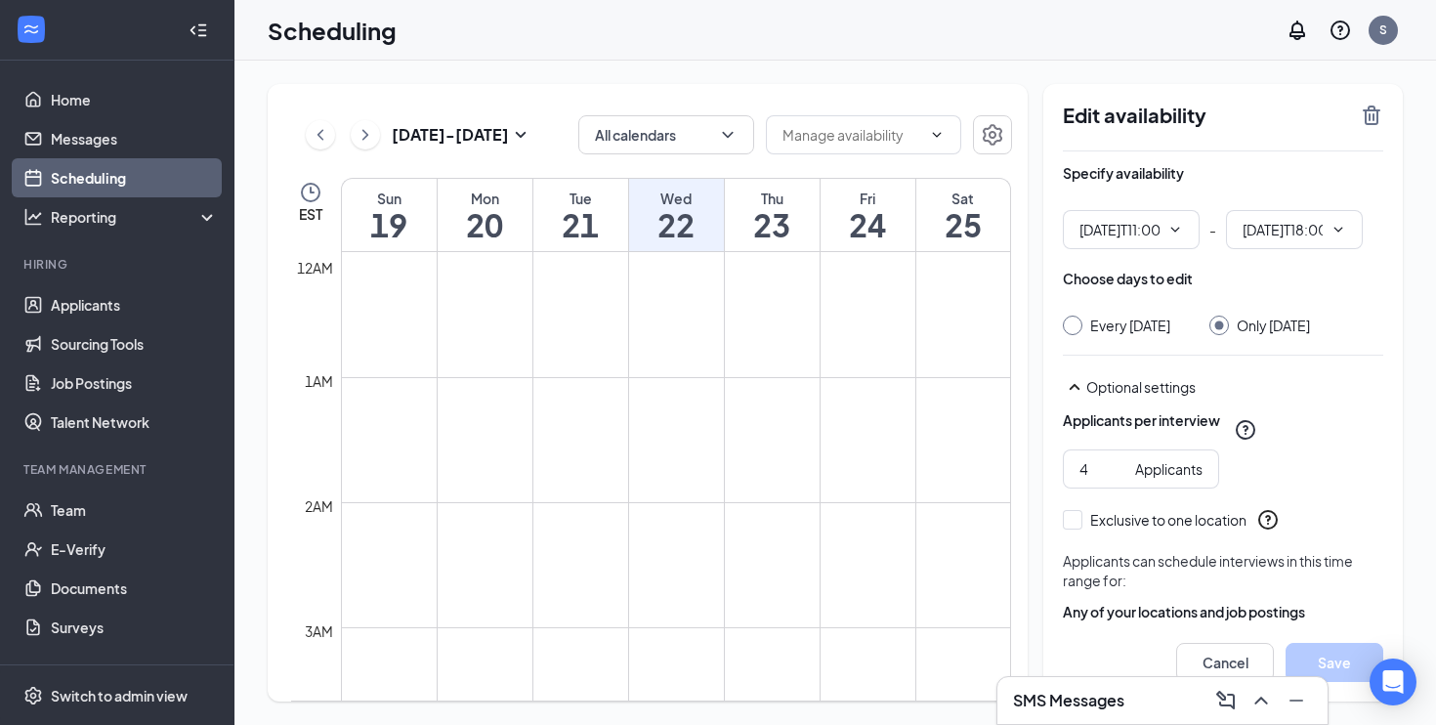
type input "11:00 AM"
type input "06:00 PM"
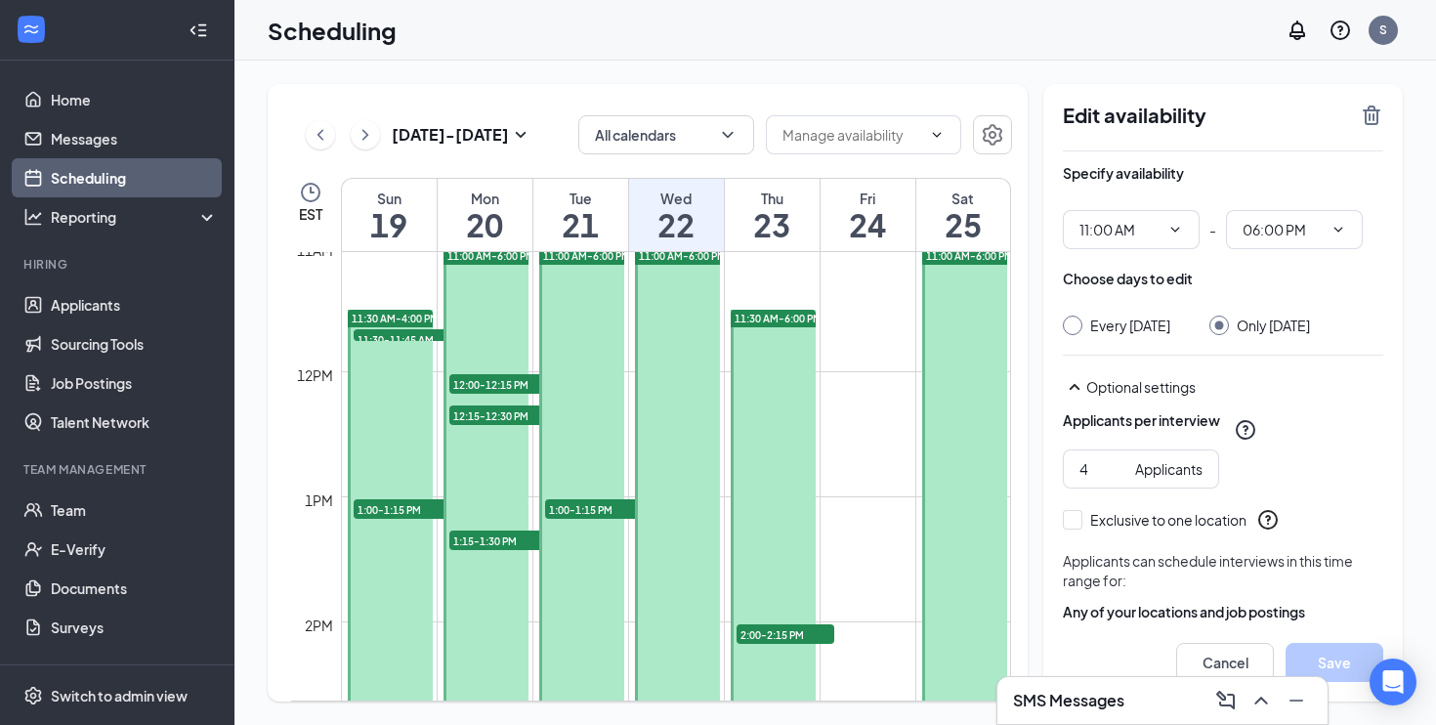
scroll to position [1384, 0]
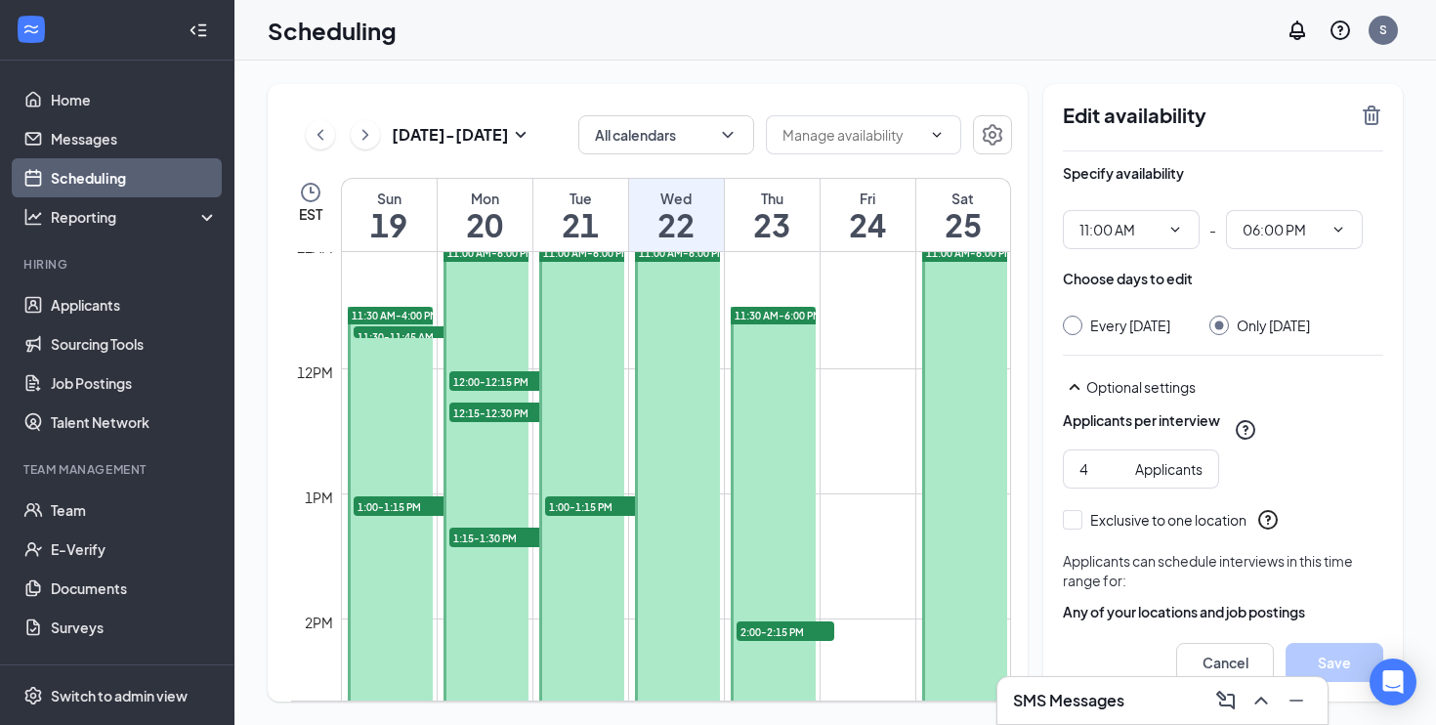
click at [951, 378] on div at bounding box center [964, 681] width 85 height 874
click at [1389, 118] on div "Edit availability Specify availability 11:00 AM - 06:00 PM Choose days to edit …" at bounding box center [1223, 392] width 360 height 617
click at [1378, 118] on icon "TrashOutline" at bounding box center [1372, 116] width 18 height 20
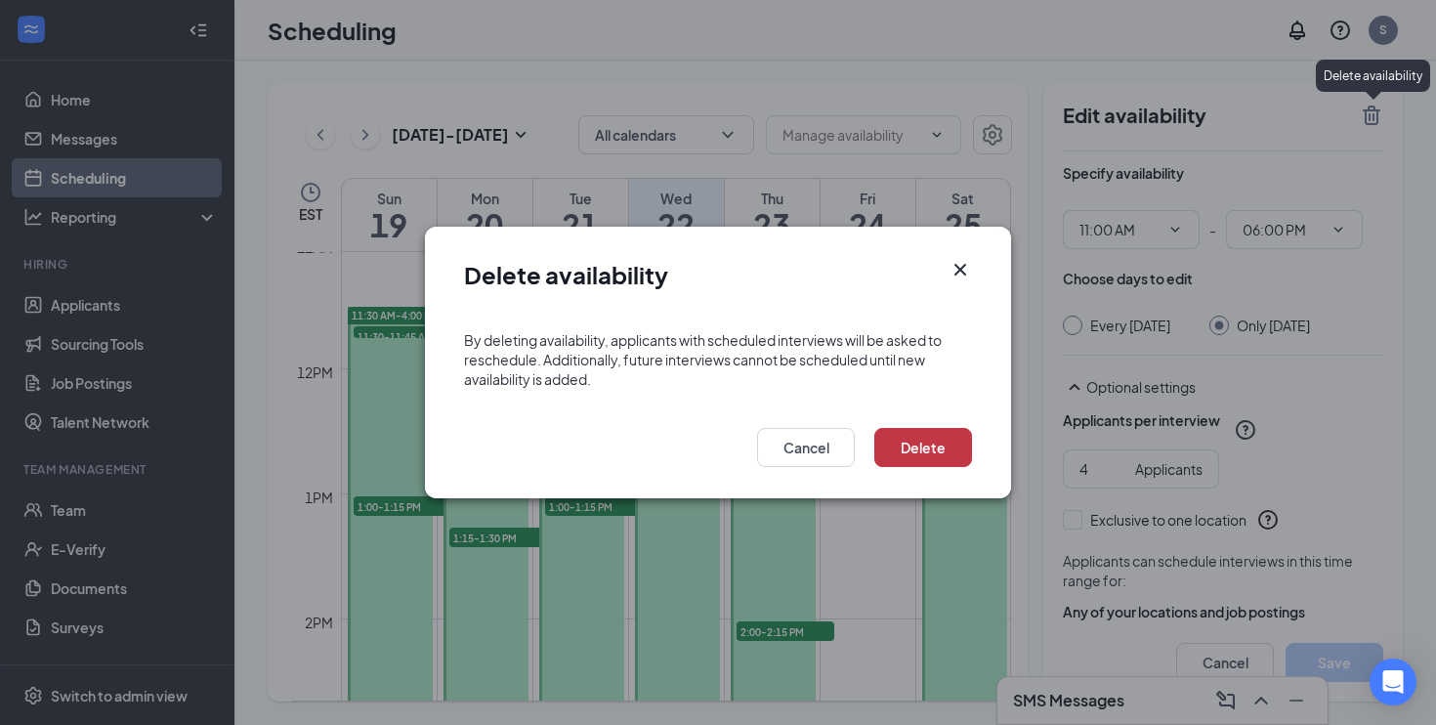
click at [891, 436] on button "Delete" at bounding box center [923, 447] width 98 height 39
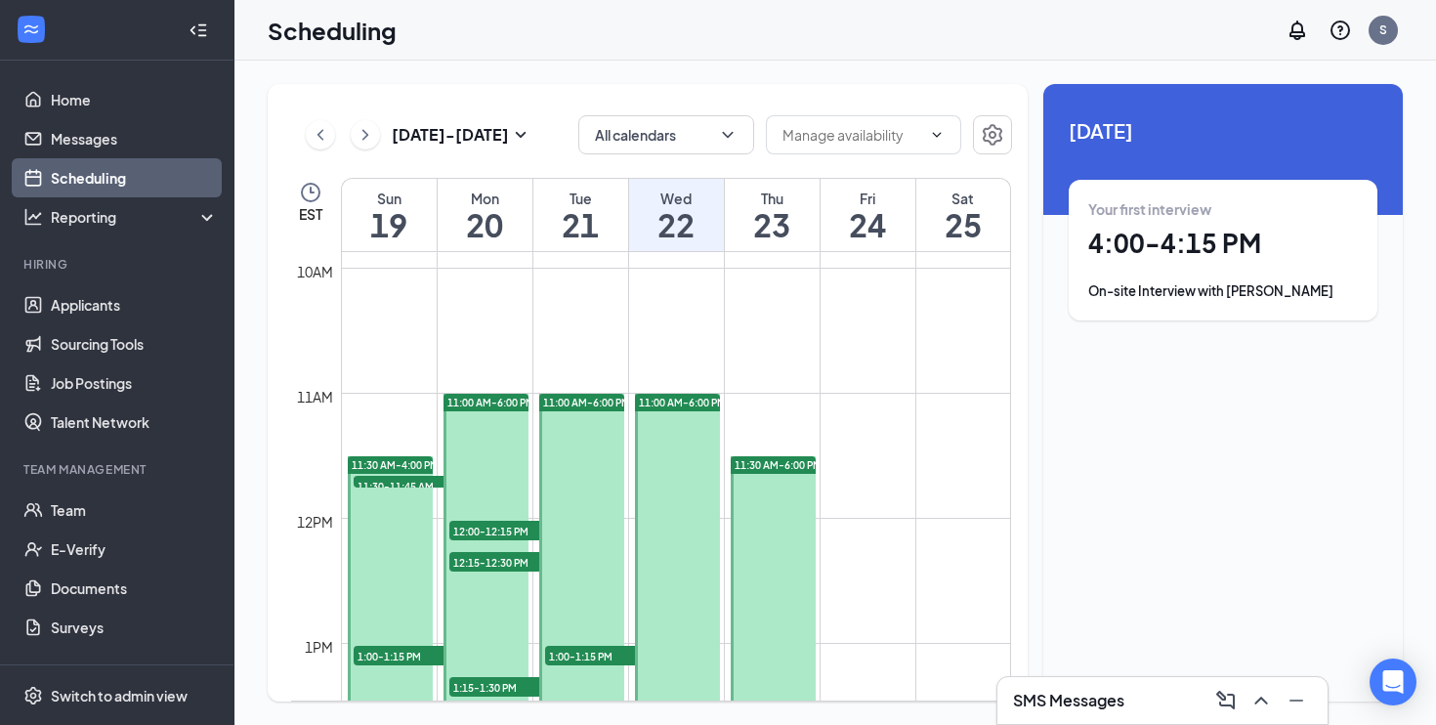
scroll to position [1226, 0]
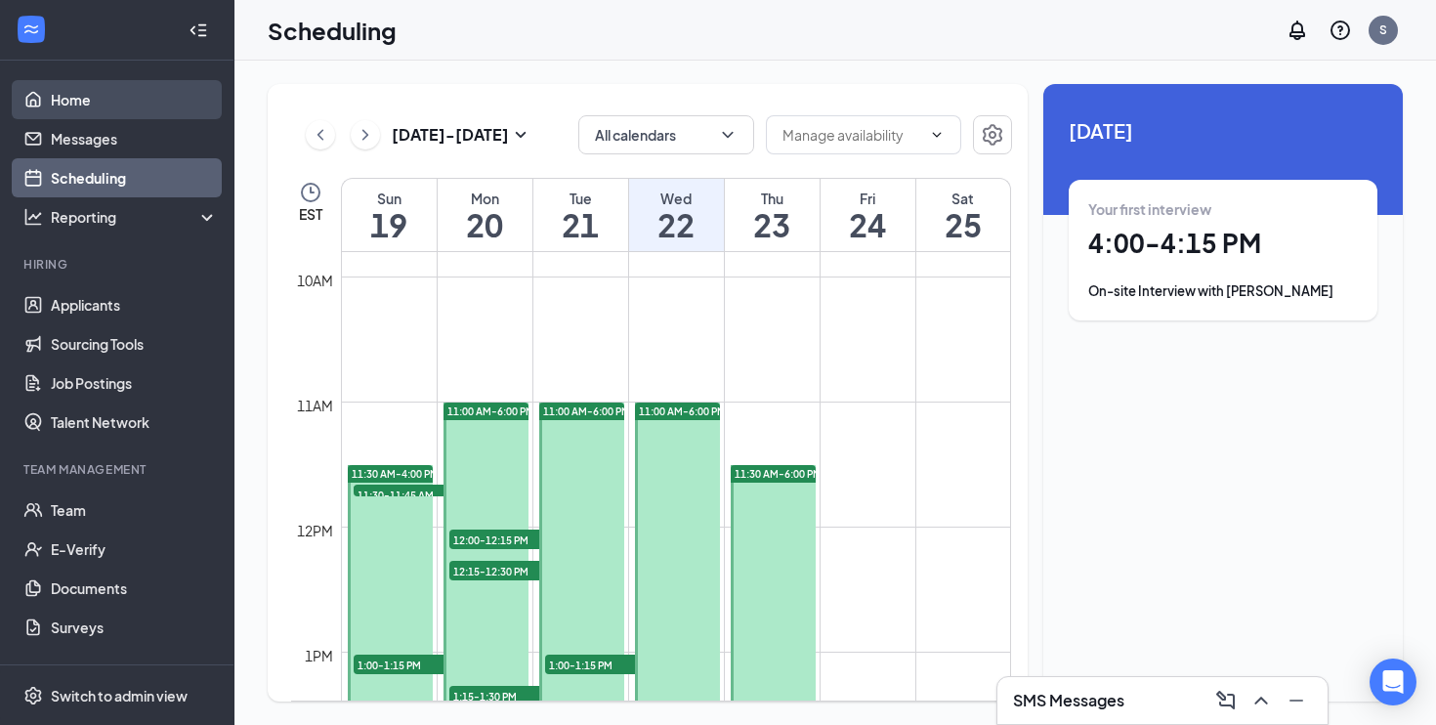
click at [109, 100] on link "Home" at bounding box center [134, 99] width 167 height 39
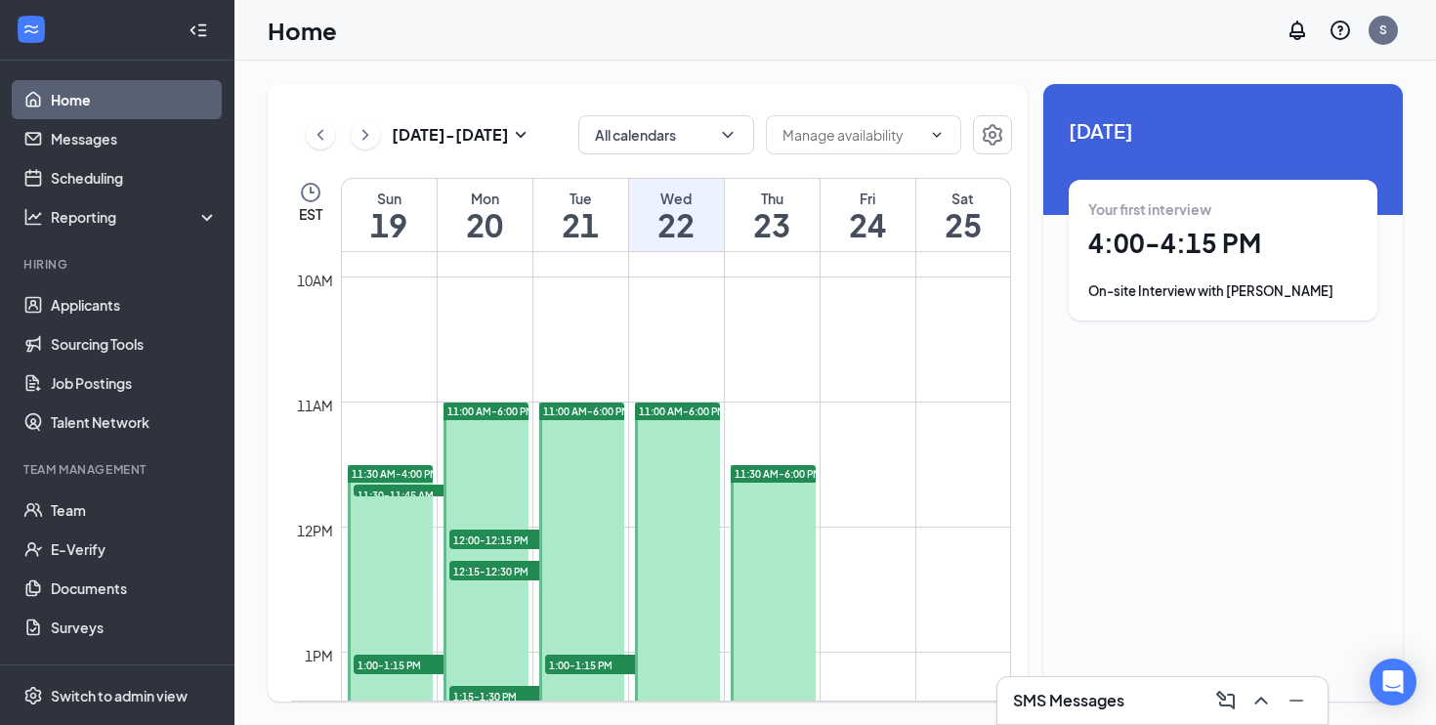
click at [51, 99] on link "Home" at bounding box center [134, 99] width 167 height 39
click at [154, 94] on link "Home" at bounding box center [134, 99] width 167 height 39
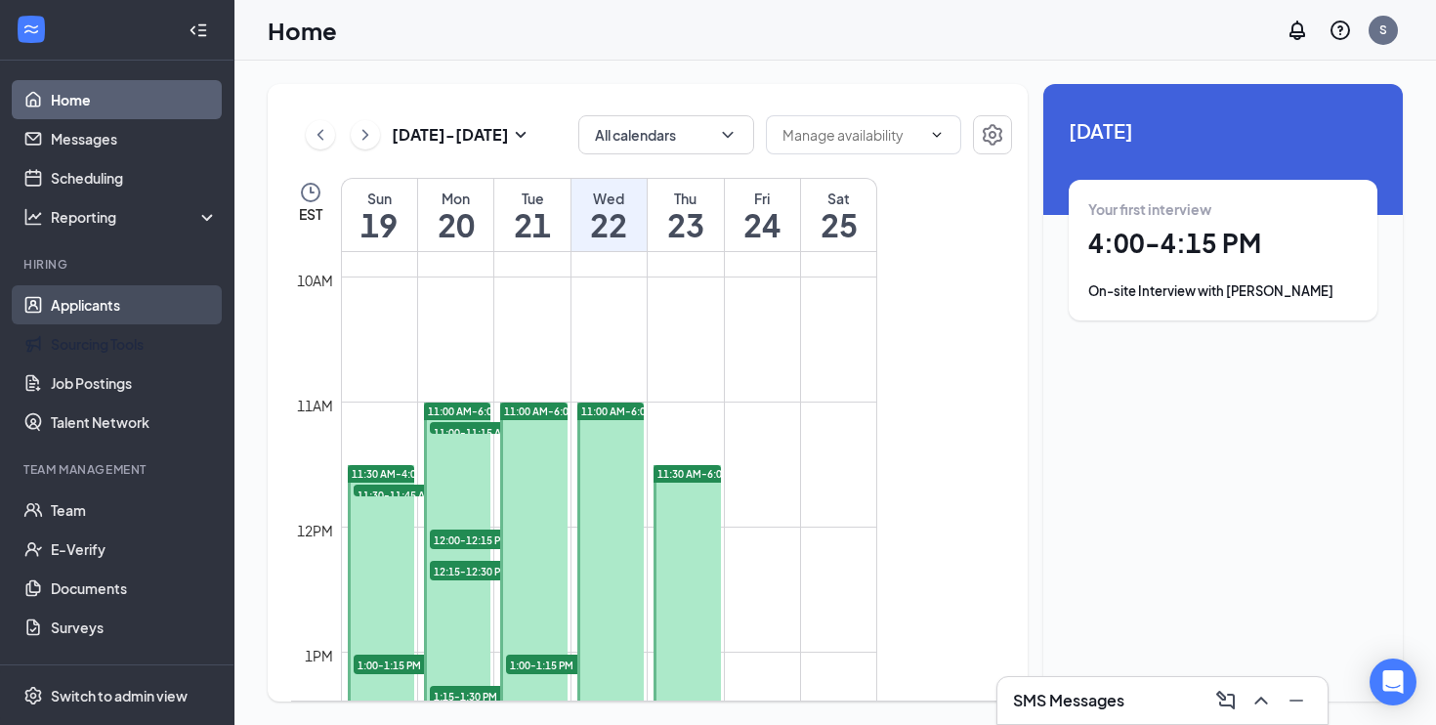
click at [146, 323] on link "Applicants" at bounding box center [134, 304] width 167 height 39
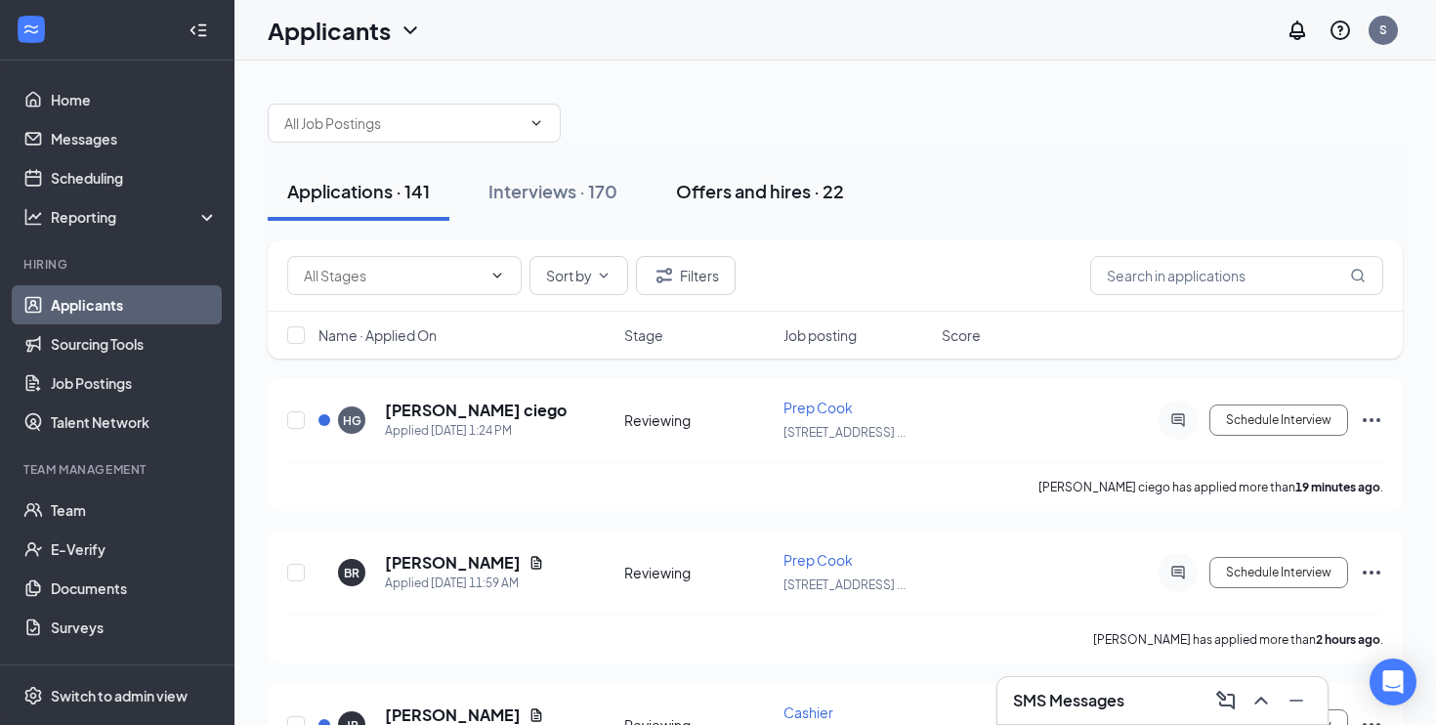
click at [781, 197] on div "Offers and hires · 22" at bounding box center [760, 191] width 168 height 24
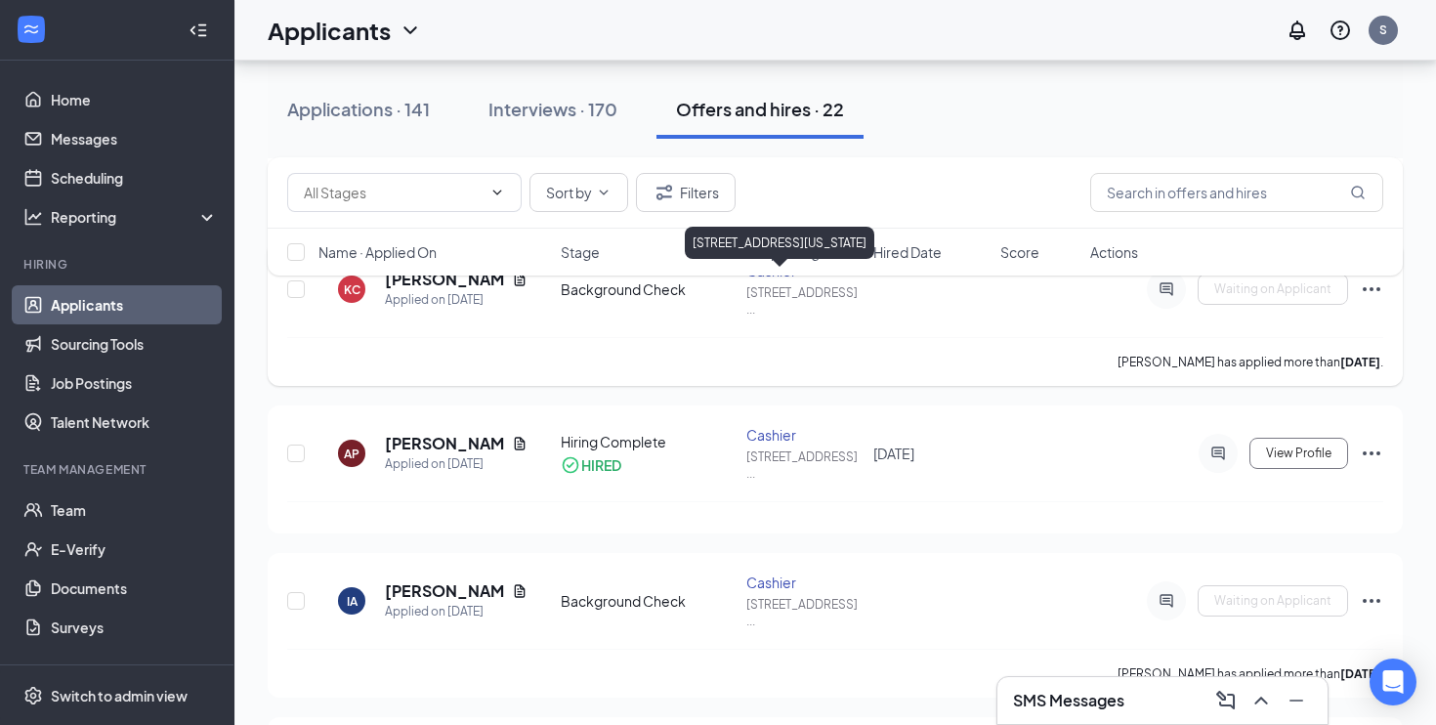
scroll to position [291, 0]
